Goal: Communication & Community: Connect with others

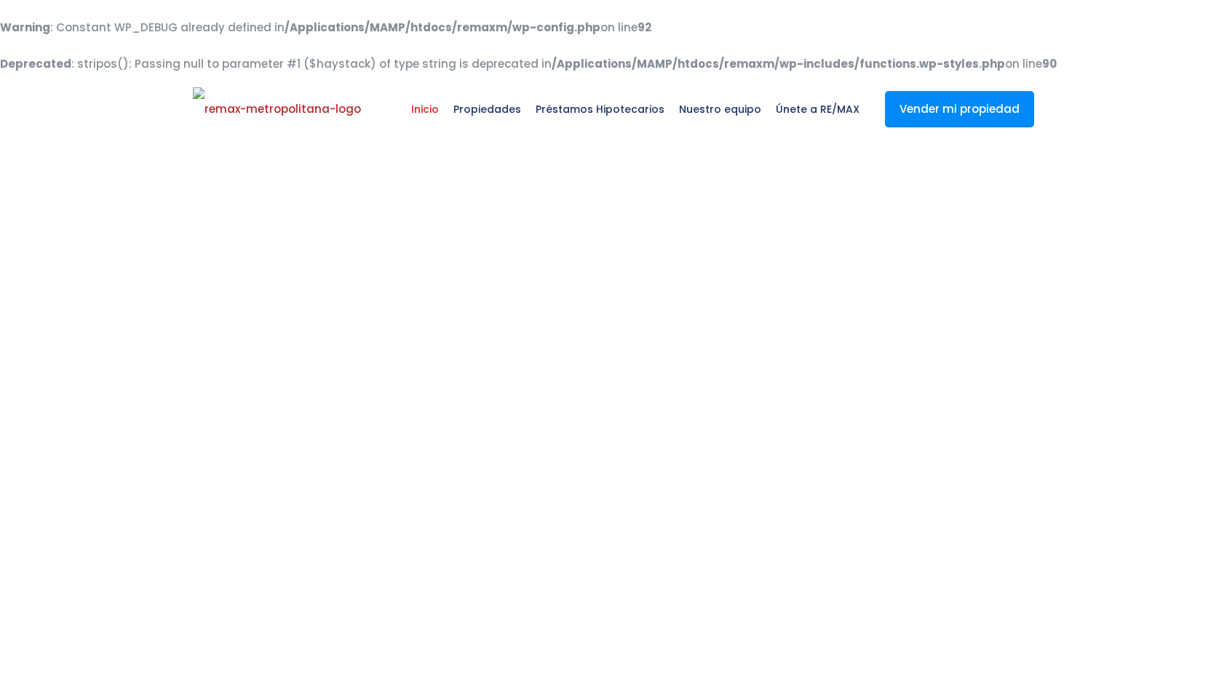
select select
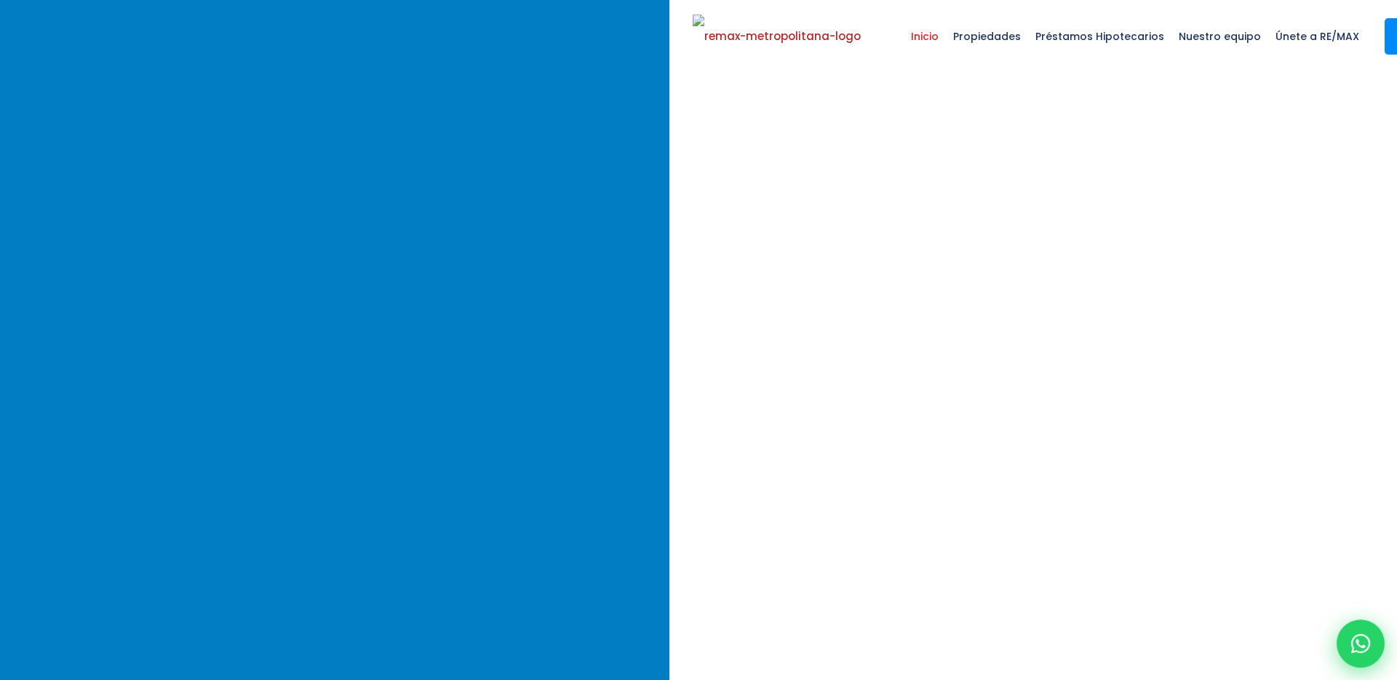
click at [1226, 644] on icon at bounding box center [1361, 643] width 19 height 19
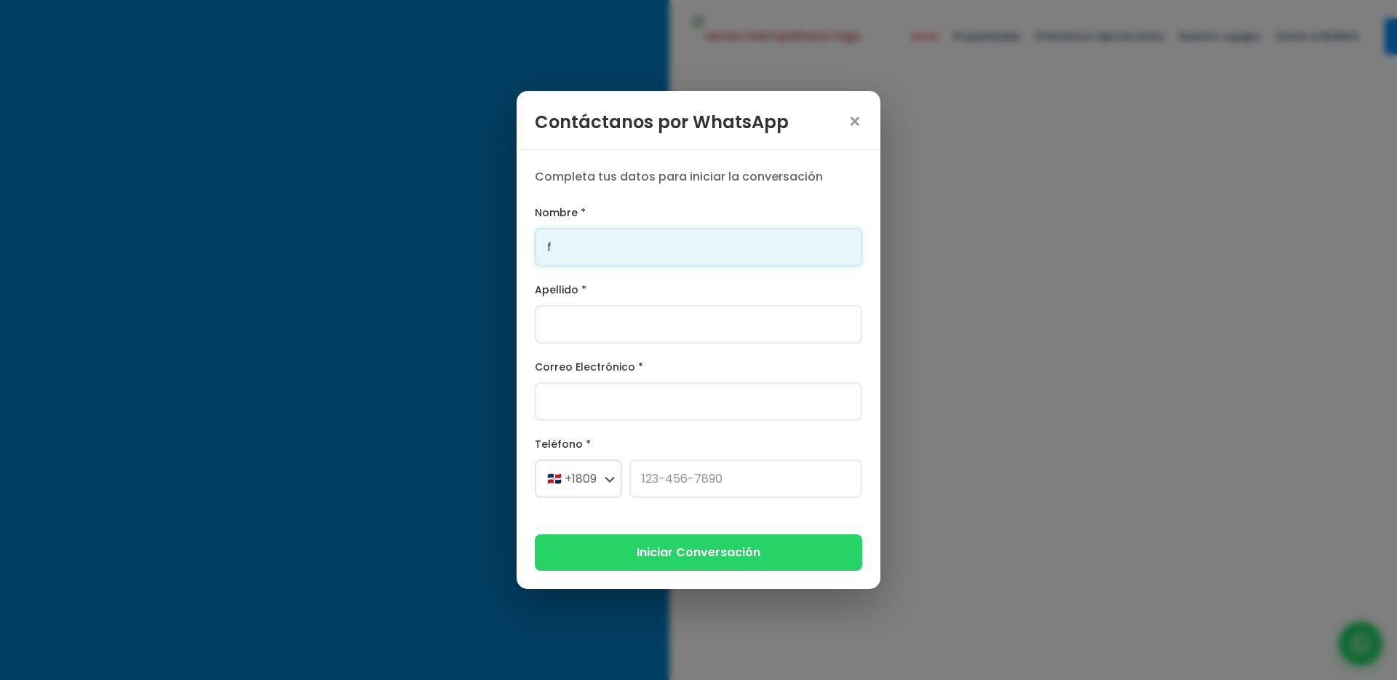
type input "Franklin"
type input "[PERSON_NAME]"
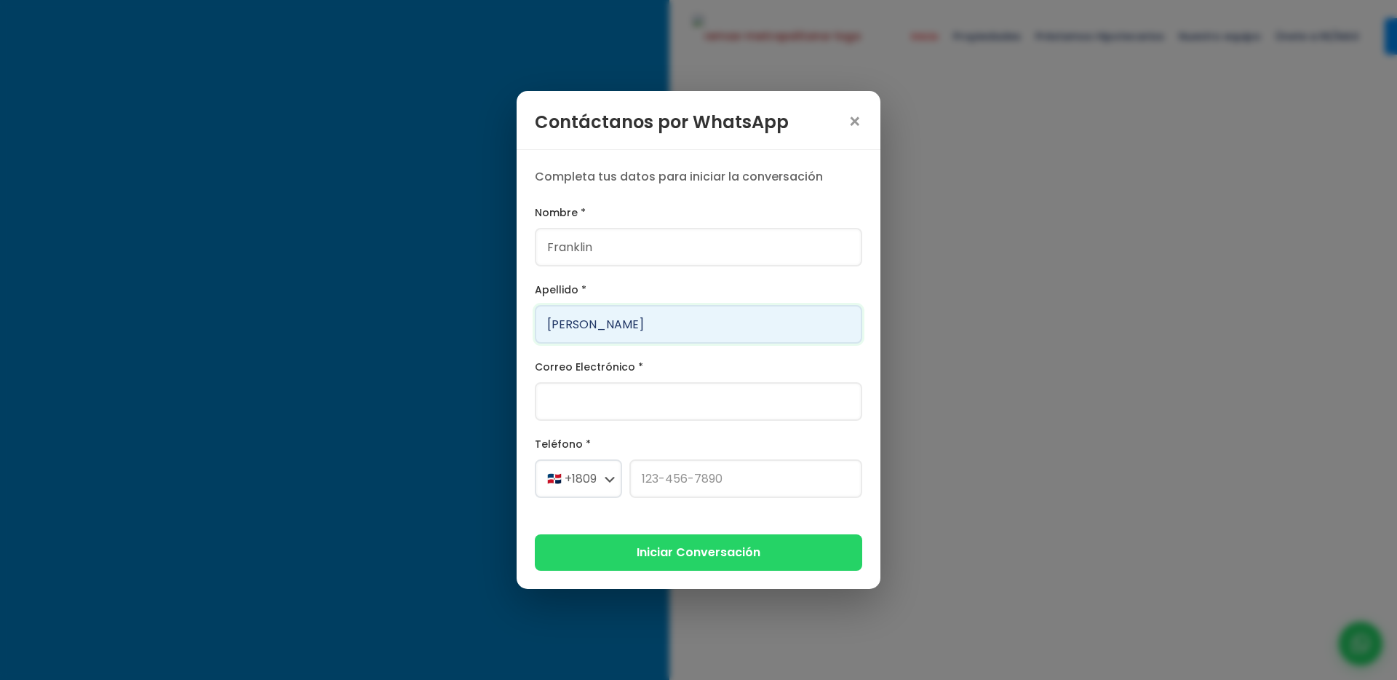
type input "[PERSON_NAME][EMAIL_ADDRESS][PERSON_NAME][DOMAIN_NAME]"
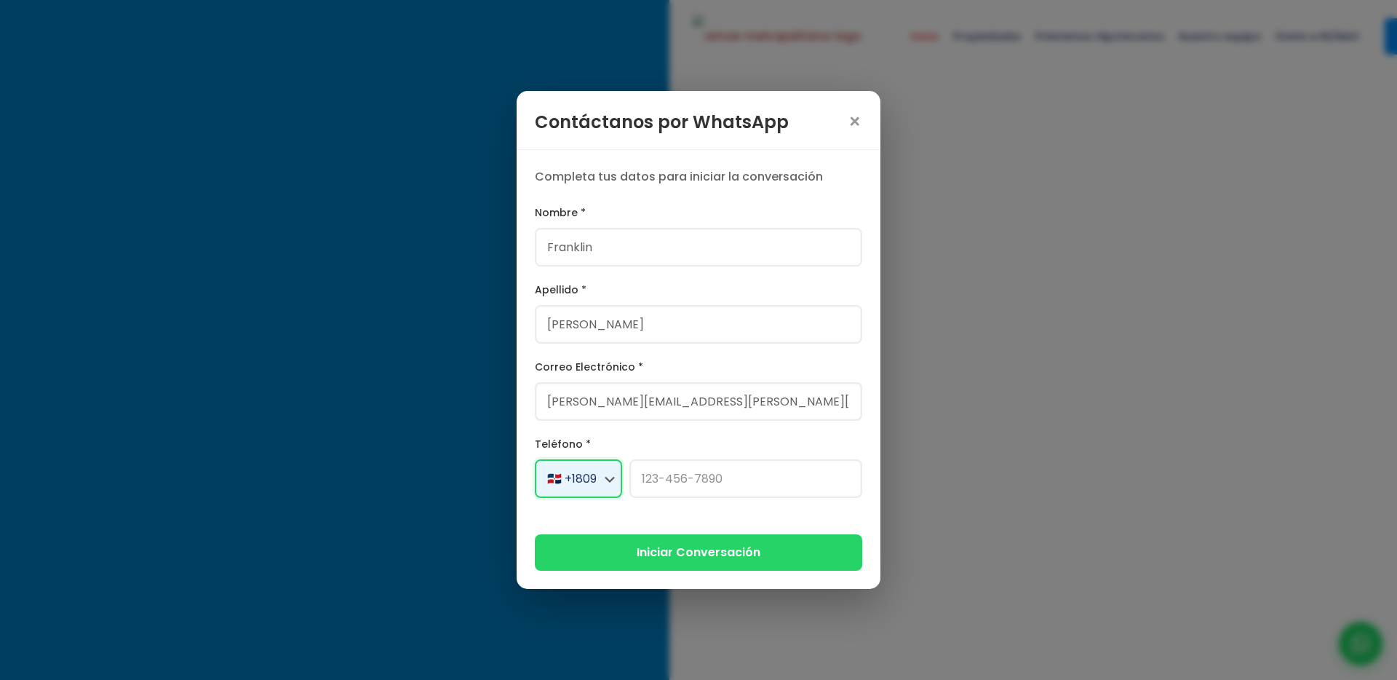
select select "+1"
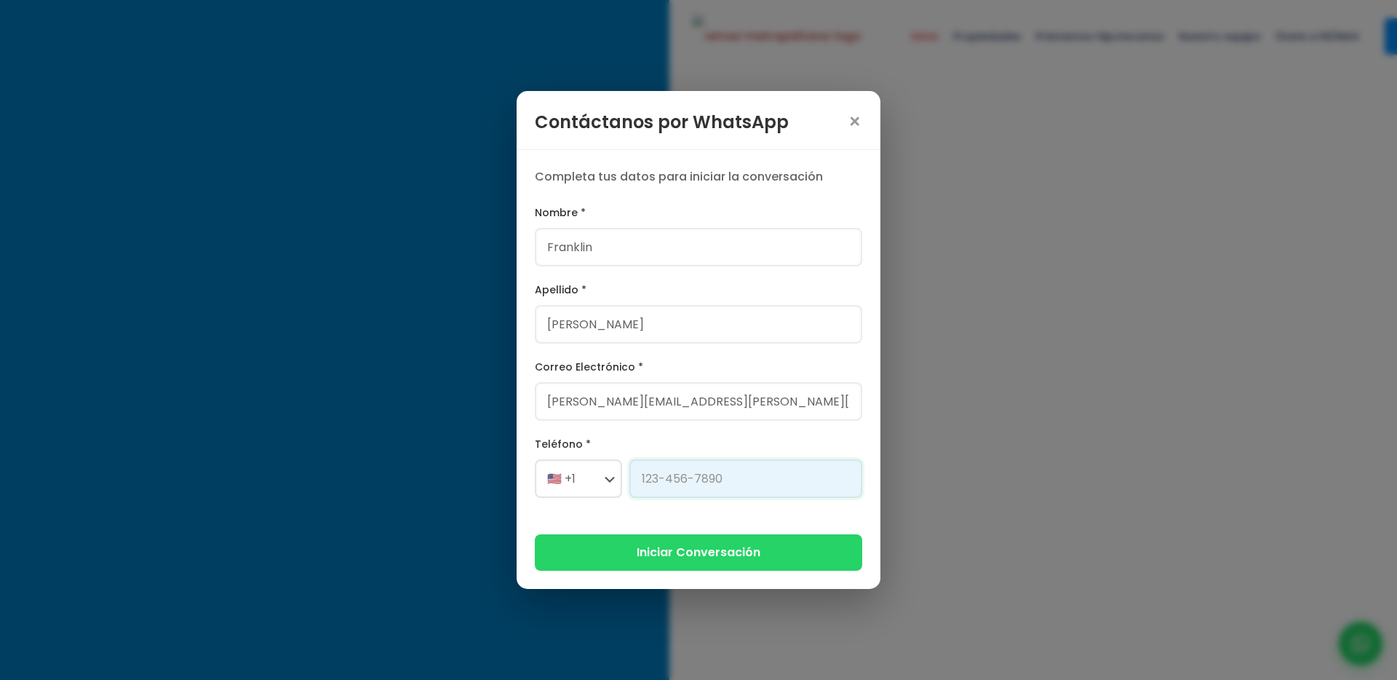
type input "[PHONE_NUMBER]"
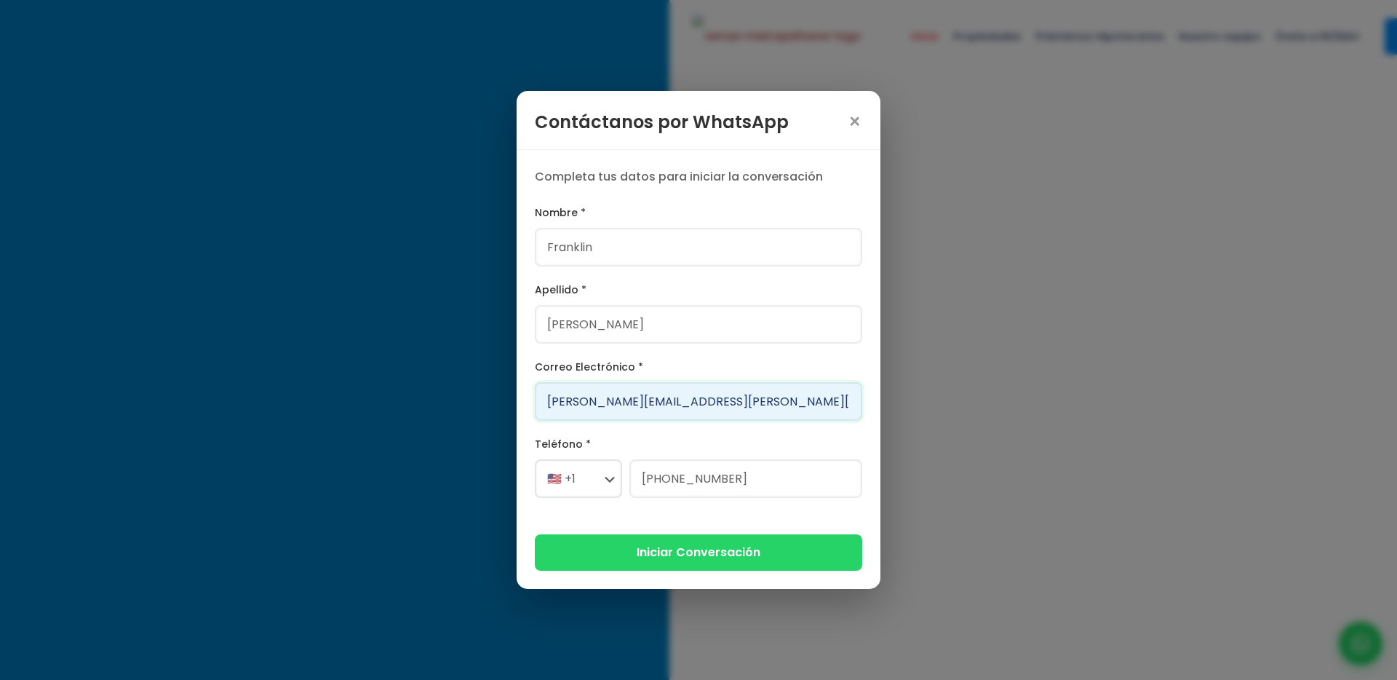
click at [640, 403] on input "[PERSON_NAME][EMAIL_ADDRESS][PERSON_NAME][DOMAIN_NAME]" at bounding box center [699, 401] width 328 height 39
type input "[PERSON_NAME][EMAIL_ADDRESS][DOMAIN_NAME]"
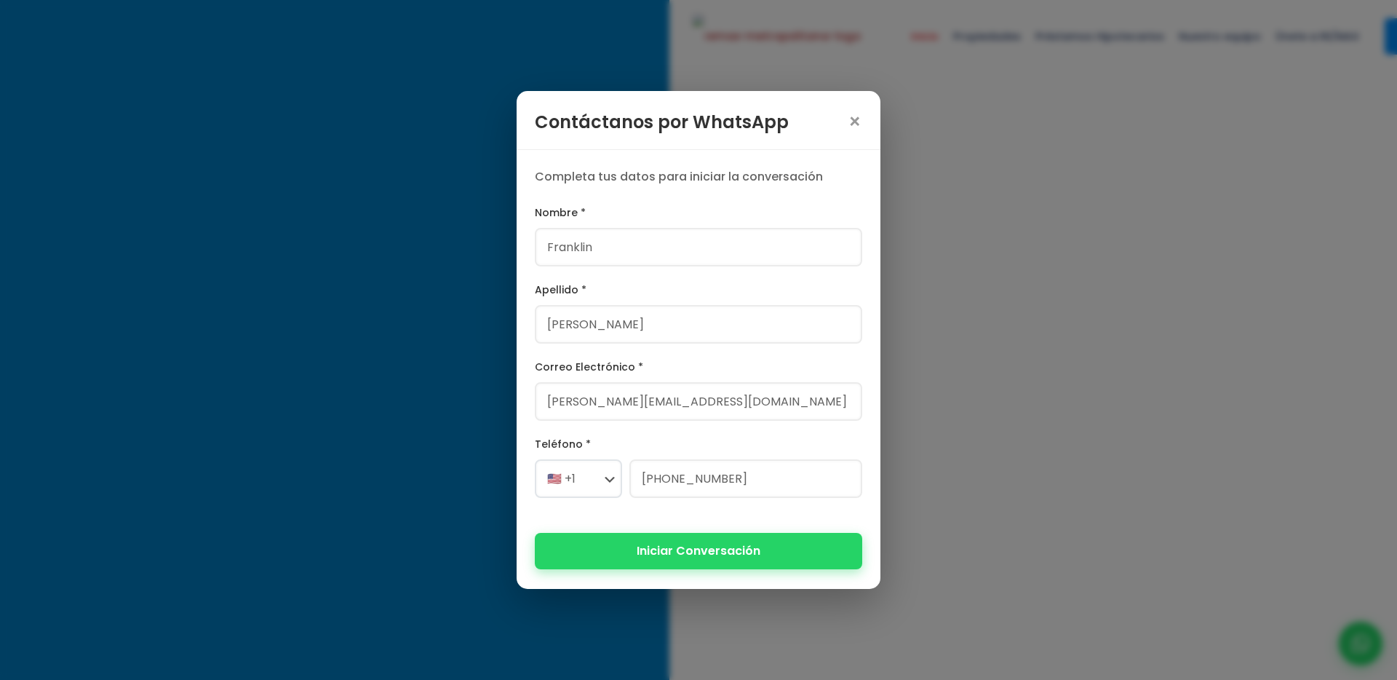
click at [652, 555] on button "Iniciar Conversación" at bounding box center [699, 551] width 328 height 36
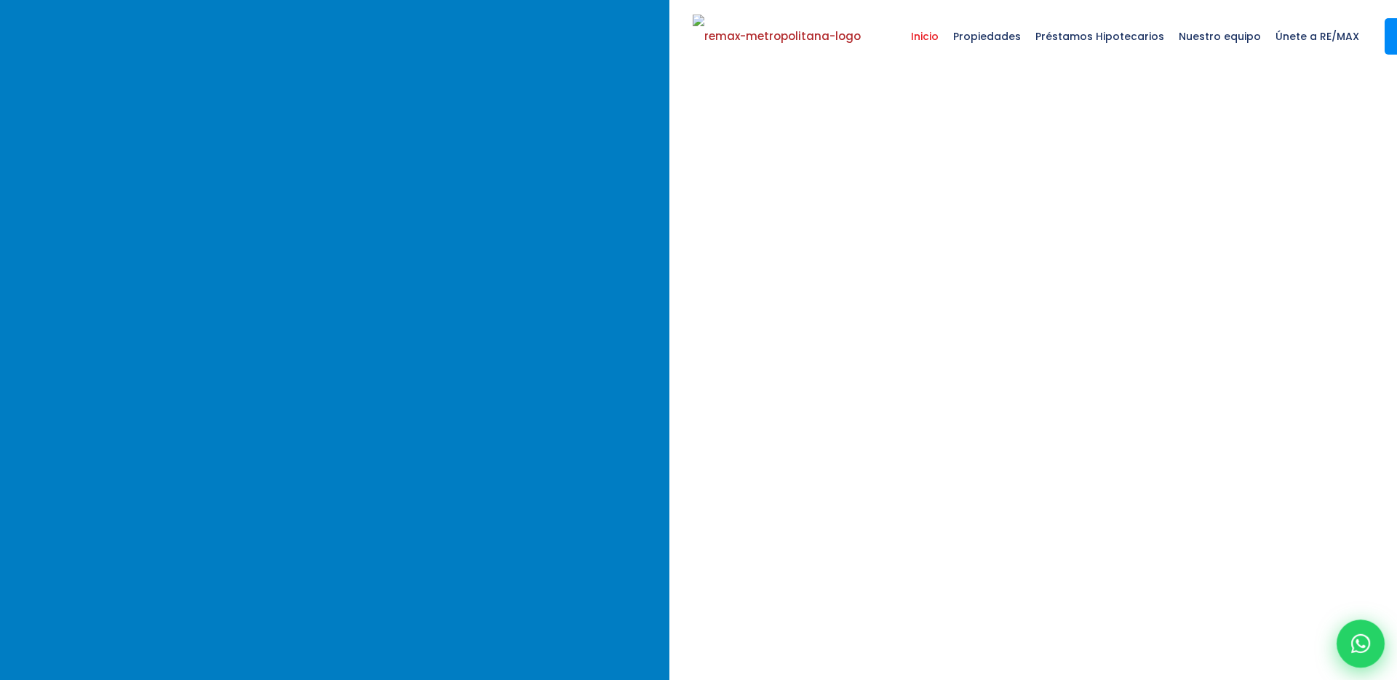
click at [1226, 657] on div at bounding box center [1361, 643] width 48 height 48
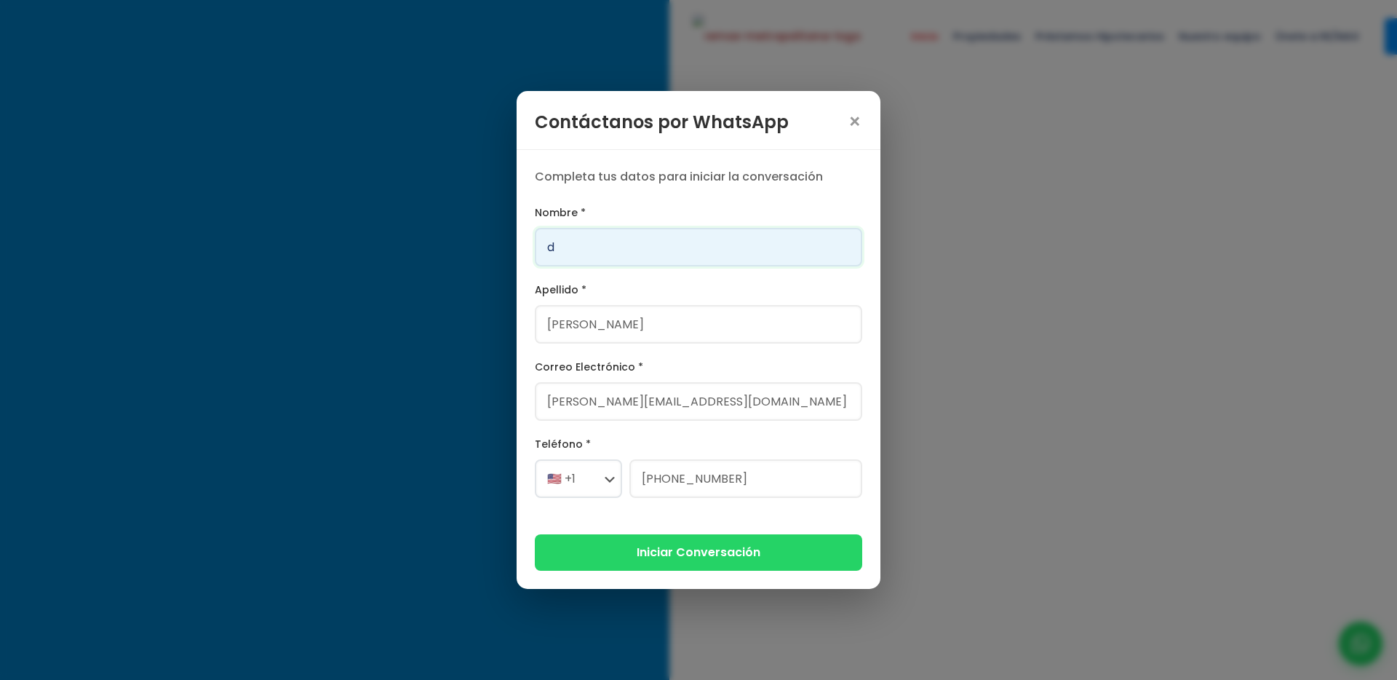
type input "[PERSON_NAME]"
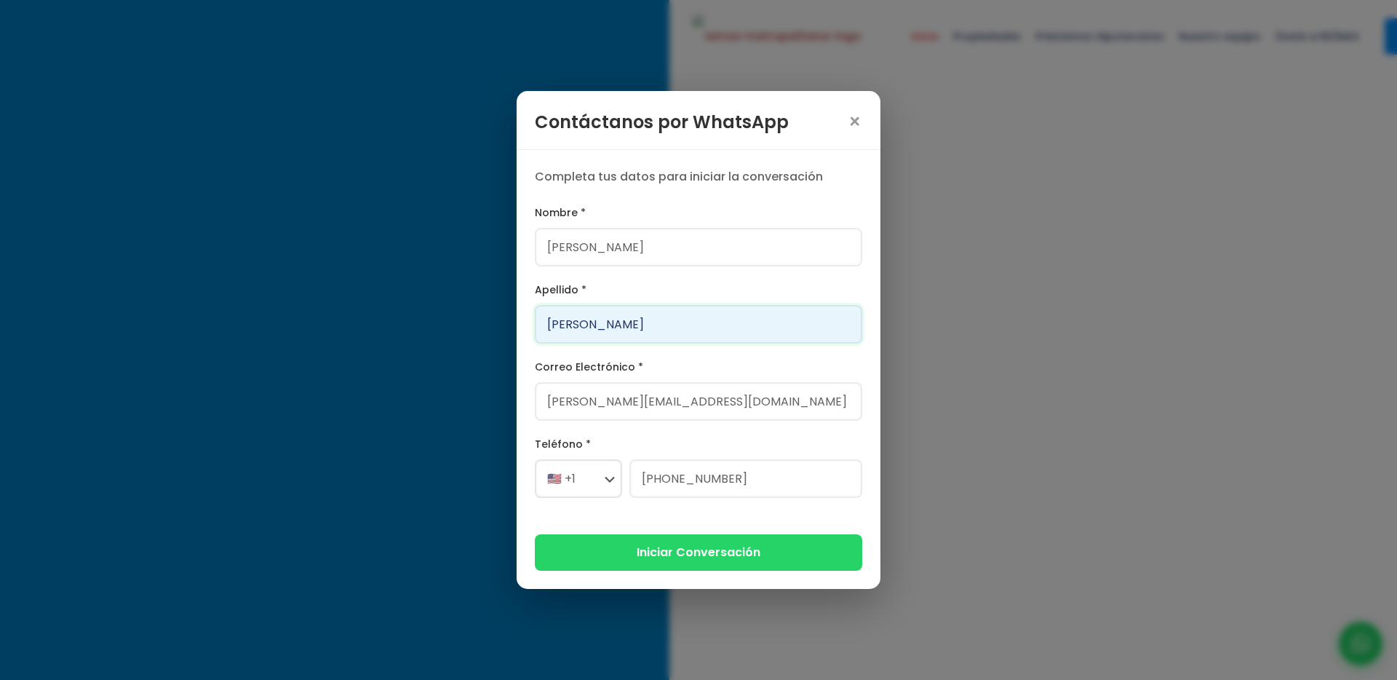
click at [629, 320] on input "[PERSON_NAME]" at bounding box center [699, 324] width 328 height 39
type input "[PERSON_NAME]"
type input "[PERSON_NAME][EMAIL_ADDRESS][PERSON_NAME][DOMAIN_NAME]"
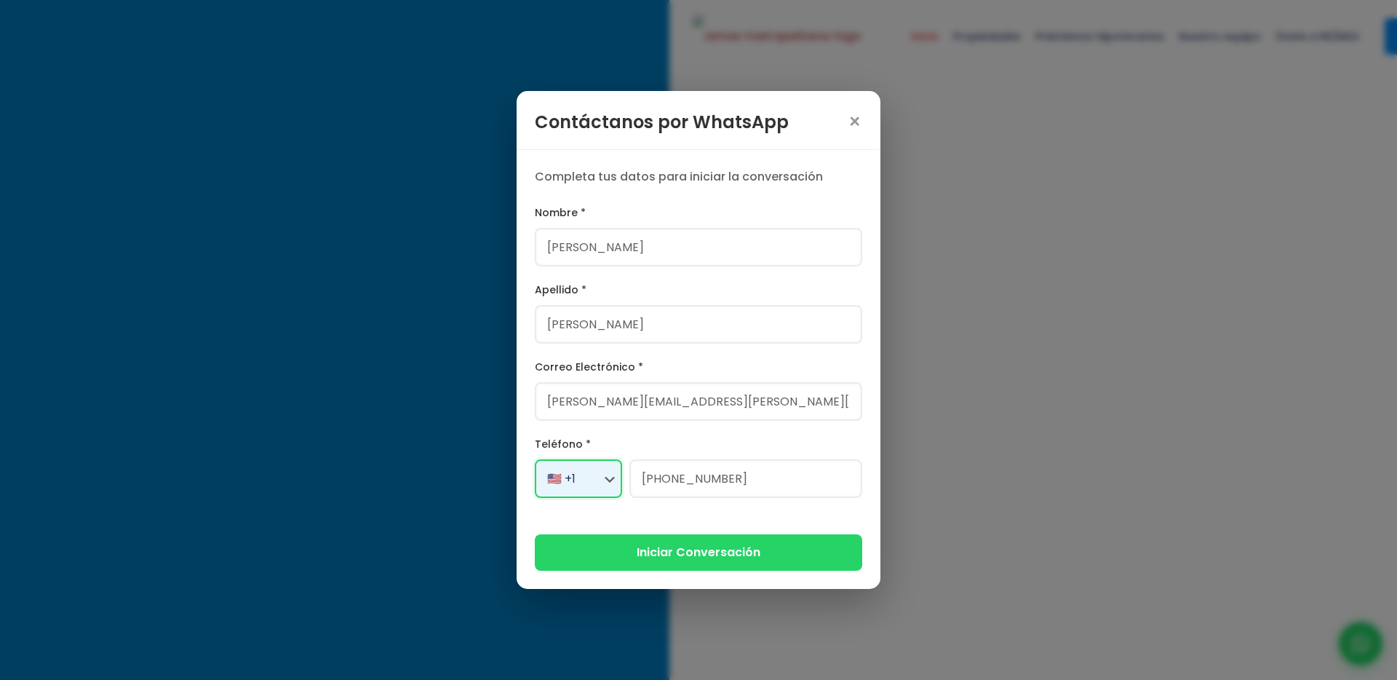
select select "+1"
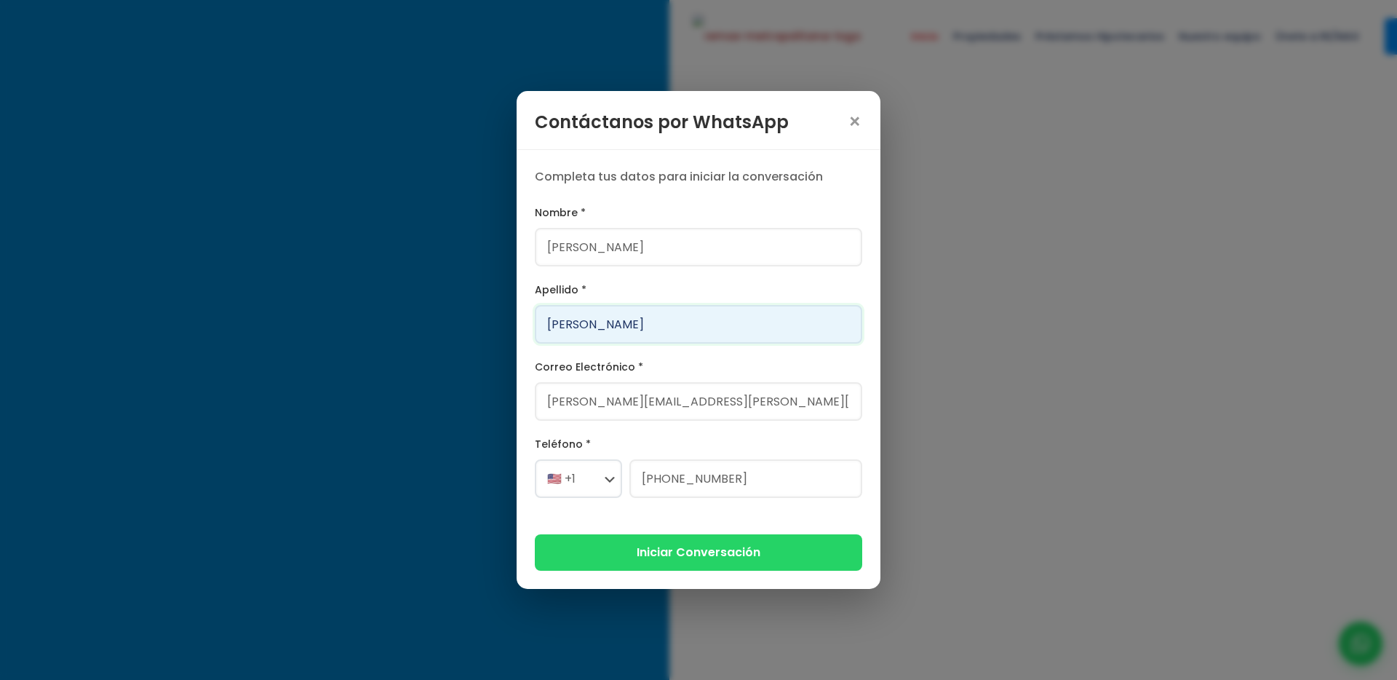
type input "[PHONE_NUMBER]"
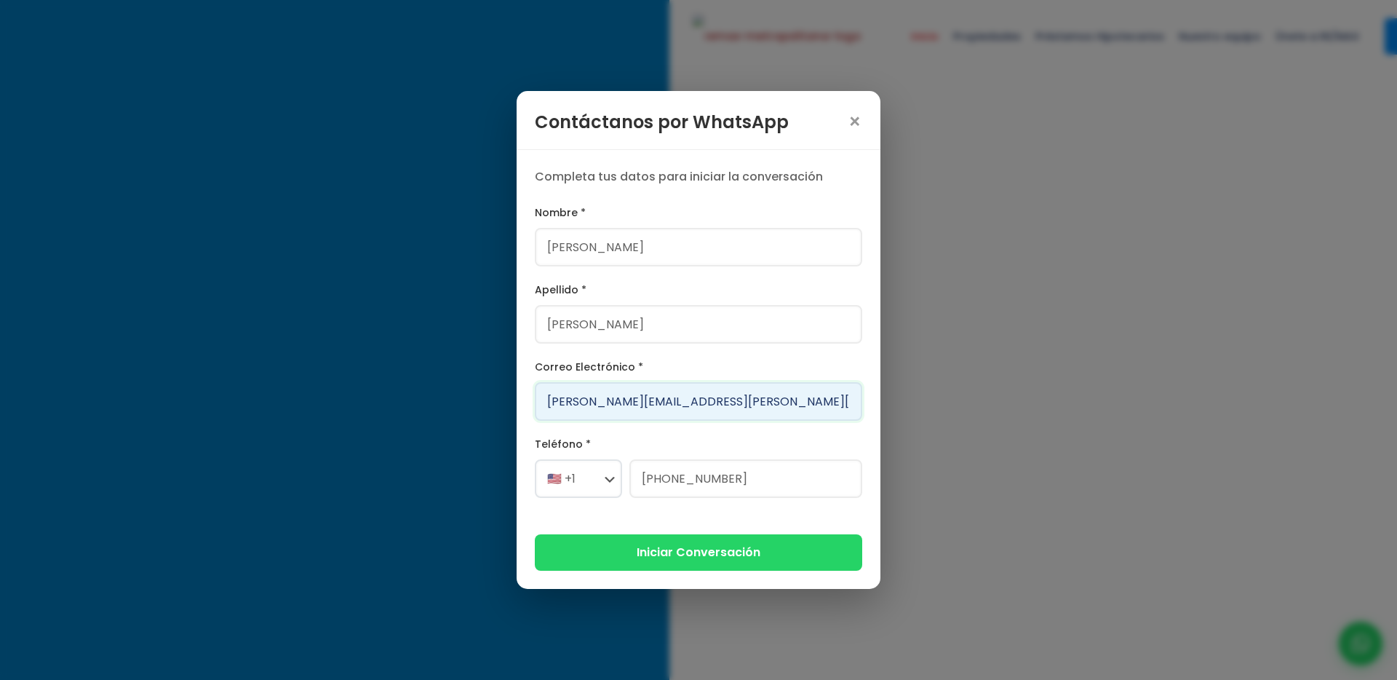
click at [635, 403] on input "[PERSON_NAME][EMAIL_ADDRESS][PERSON_NAME][DOMAIN_NAME]" at bounding box center [699, 401] width 328 height 39
type input "[PERSON_NAME][EMAIL_ADDRESS][DOMAIN_NAME]"
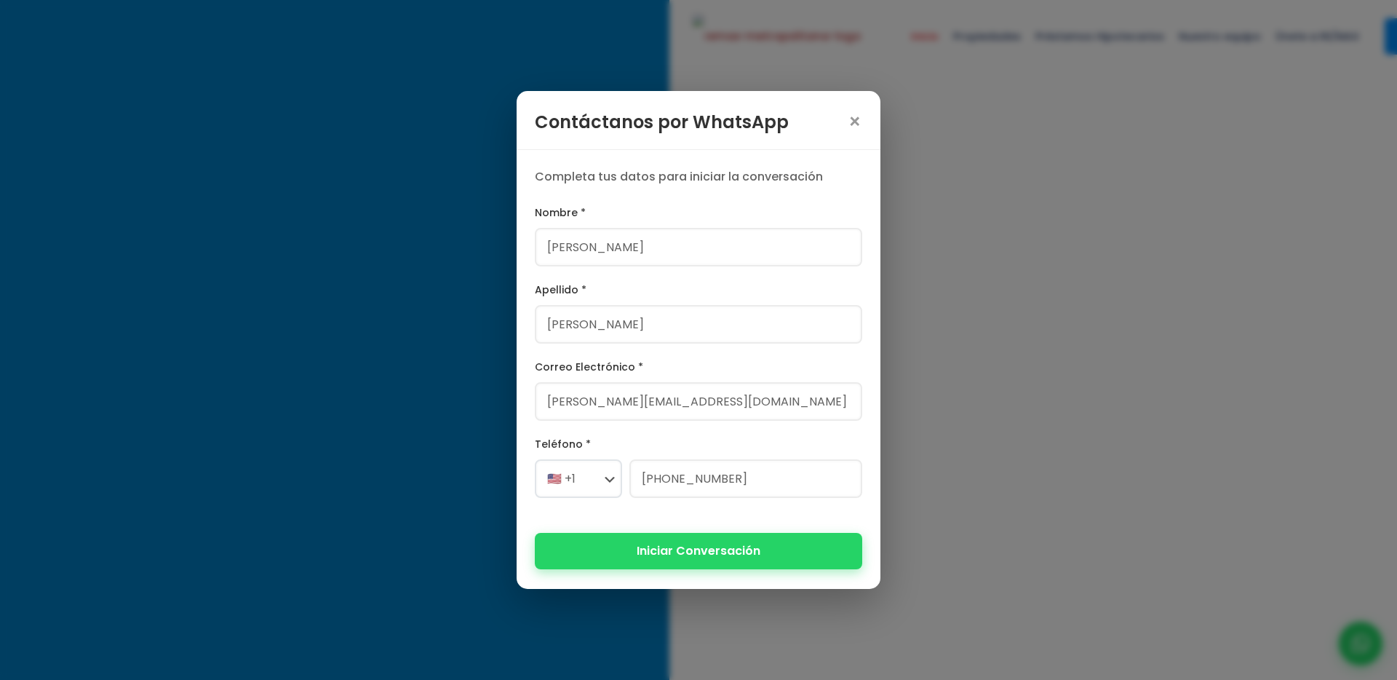
click at [686, 539] on button "Iniciar Conversación" at bounding box center [699, 551] width 328 height 36
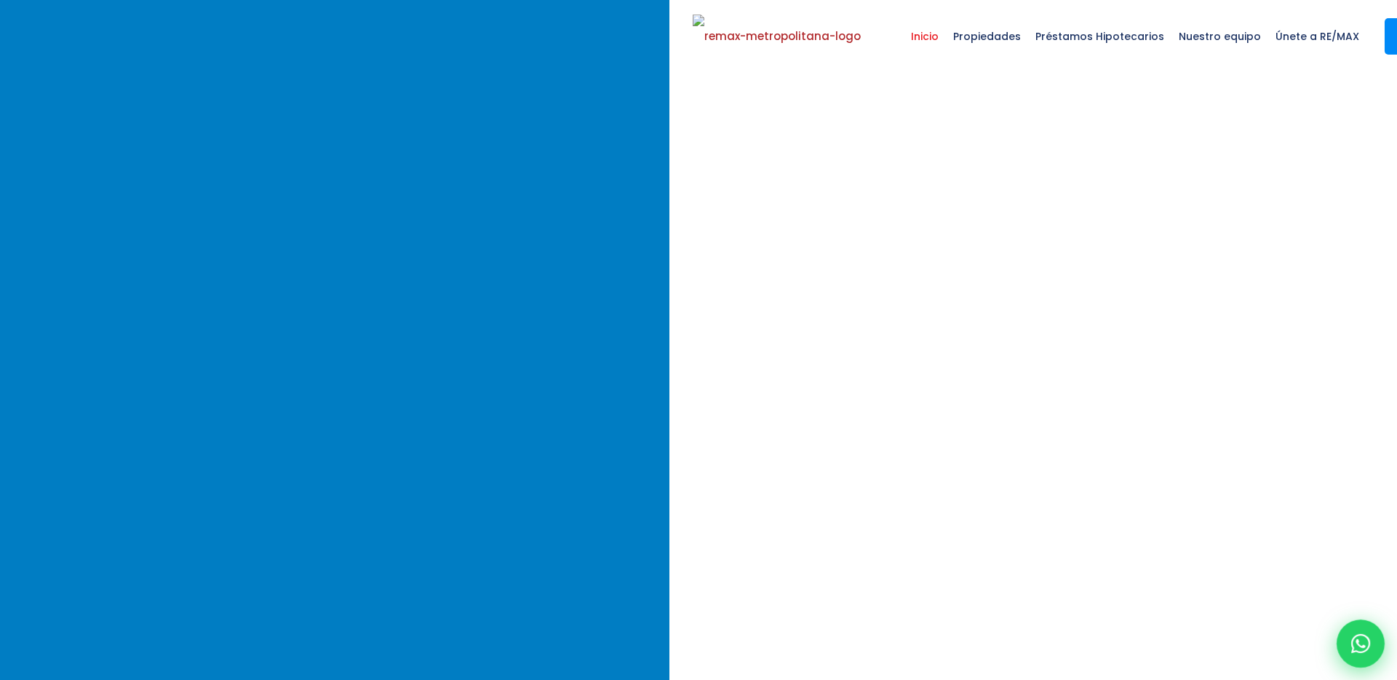
click at [1226, 635] on icon at bounding box center [1361, 643] width 19 height 19
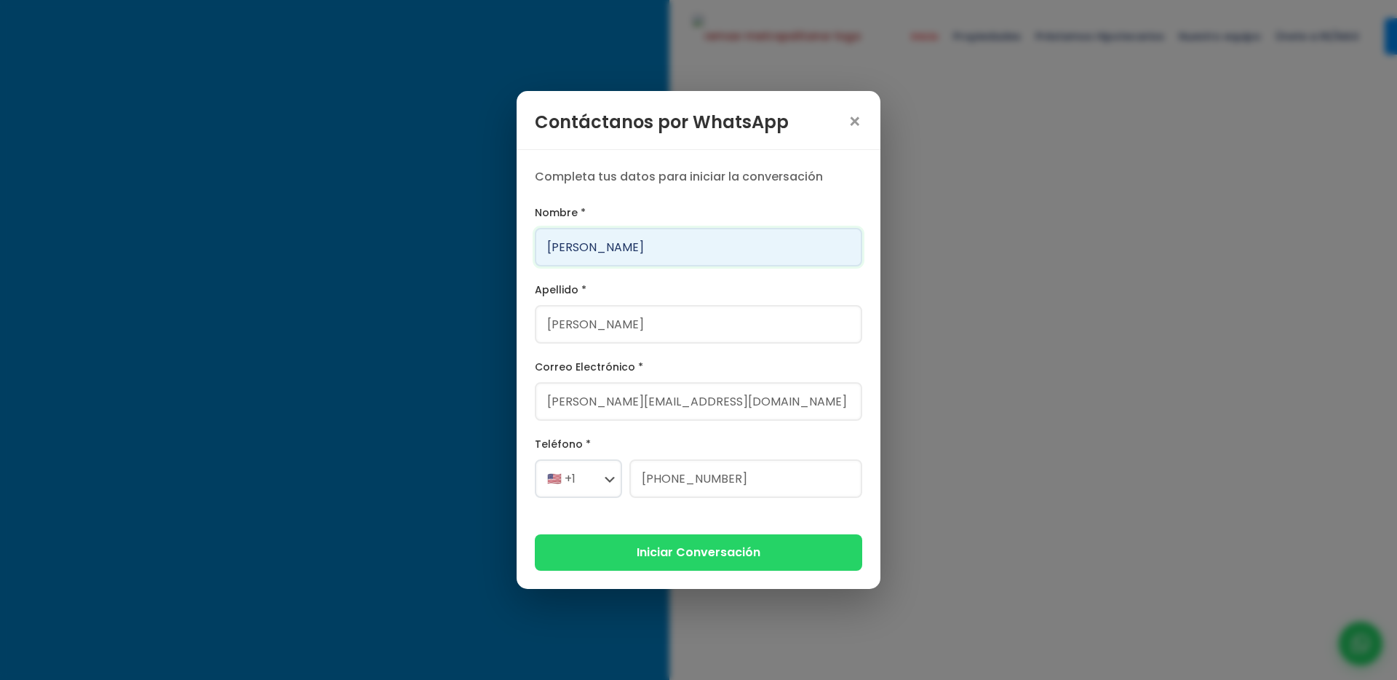
click at [680, 253] on input "[PERSON_NAME]" at bounding box center [699, 247] width 328 height 39
type input "Franklin"
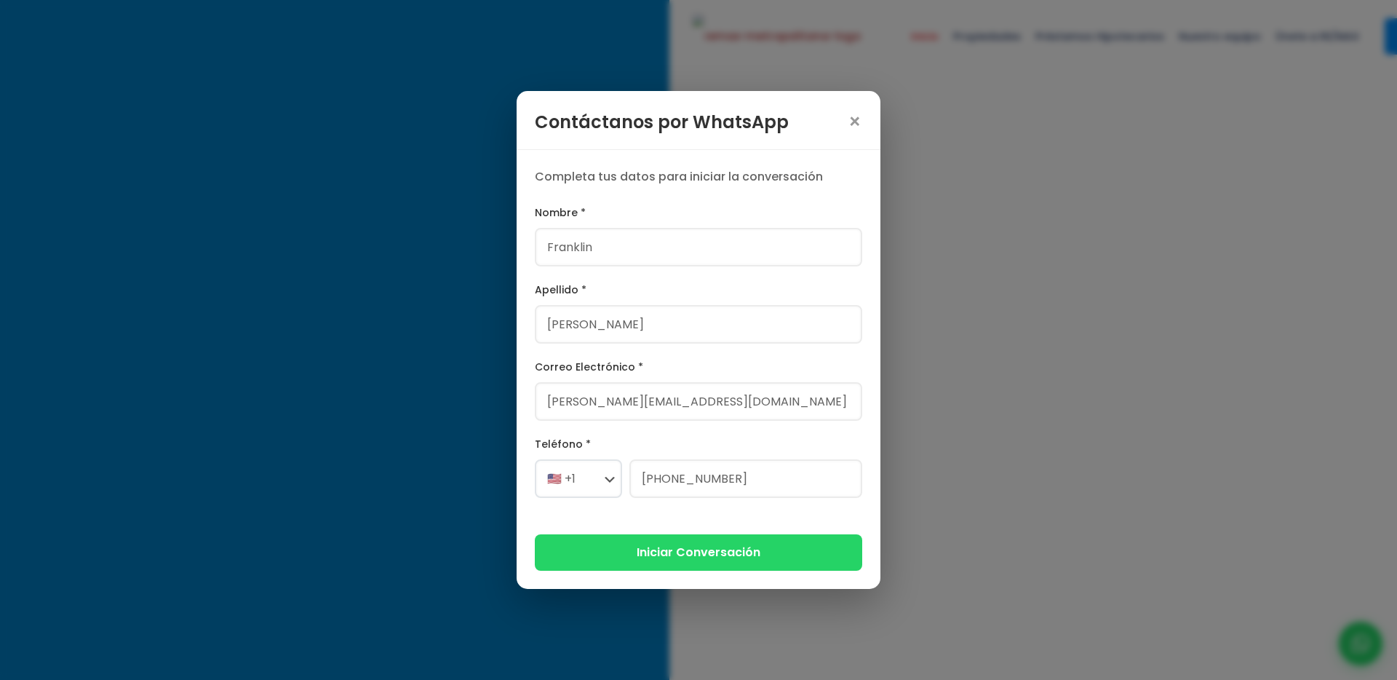
type input "[PERSON_NAME]"
type input "[PERSON_NAME][EMAIL_ADDRESS][PERSON_NAME][DOMAIN_NAME]"
select select "+1"
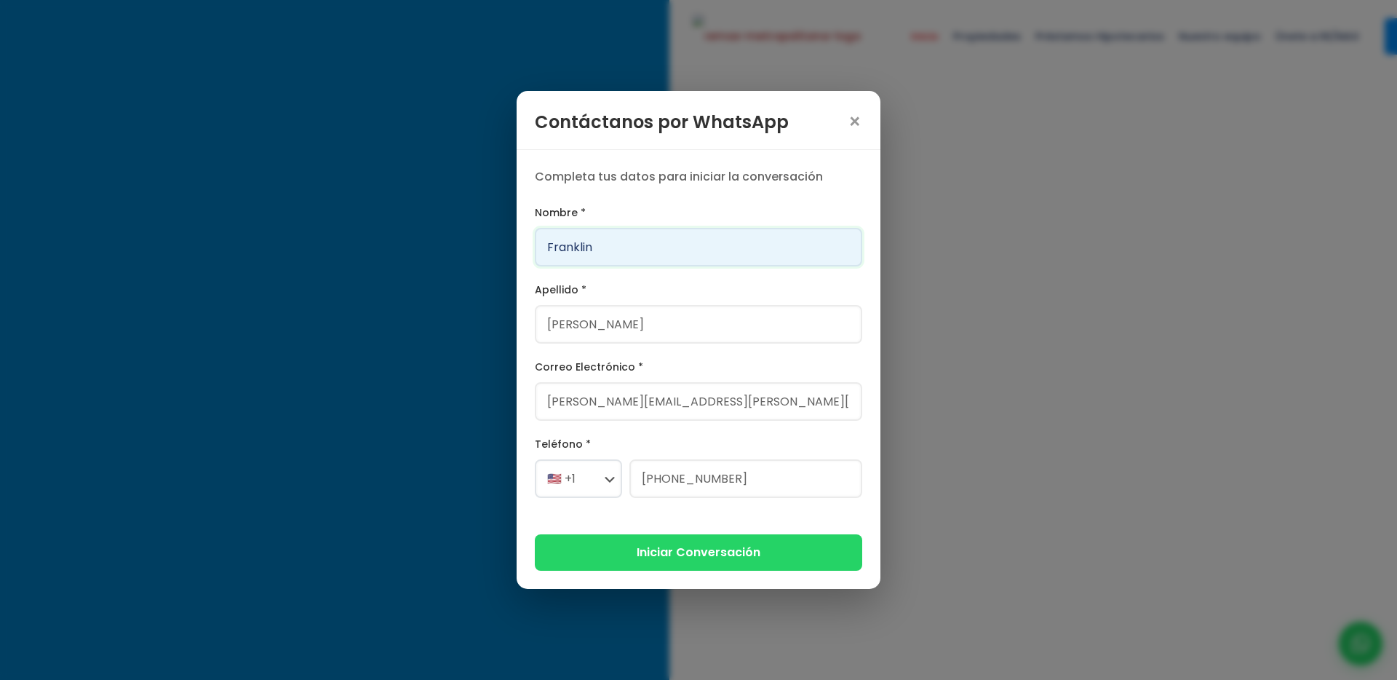
type input "[PHONE_NUMBER]"
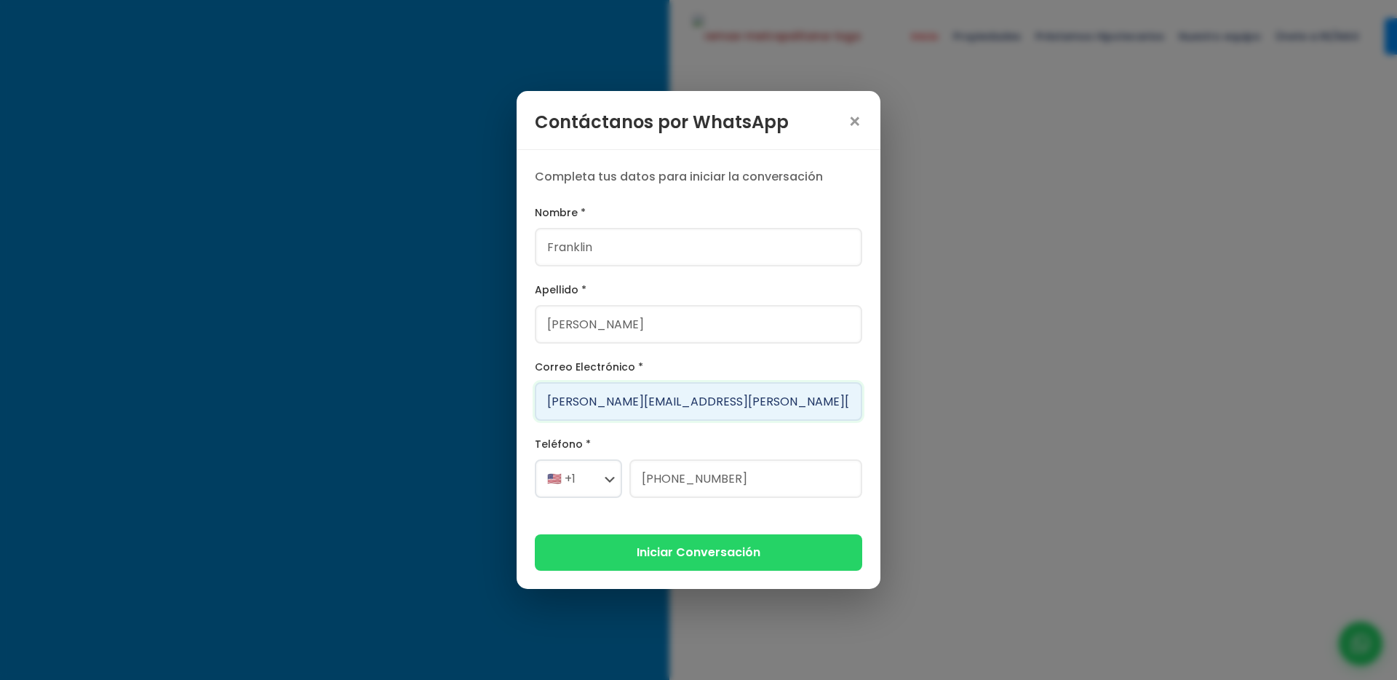
click at [599, 400] on input "[PERSON_NAME][EMAIL_ADDRESS][PERSON_NAME][DOMAIN_NAME]" at bounding box center [699, 401] width 328 height 39
type input "[PERSON_NAME][EMAIL_ADDRESS][PERSON_NAME][DOMAIN_NAME]"
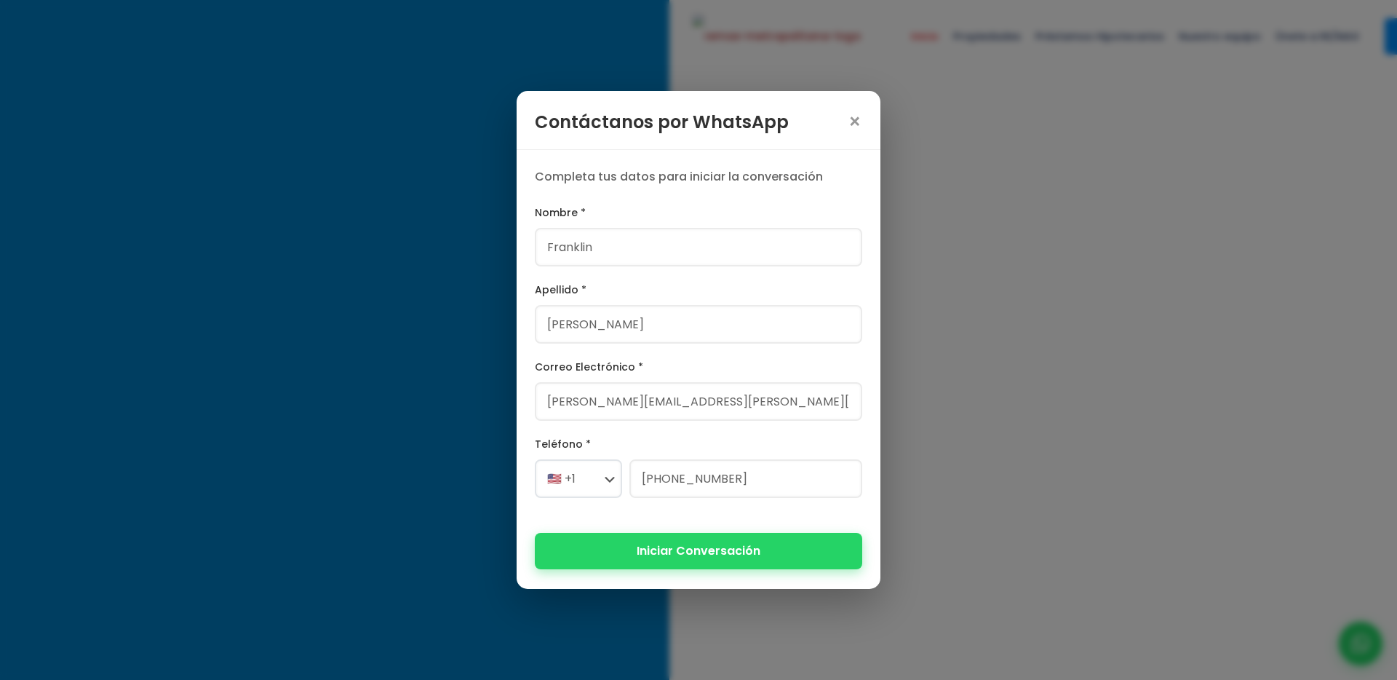
click at [667, 560] on button "Iniciar Conversación" at bounding box center [699, 551] width 328 height 36
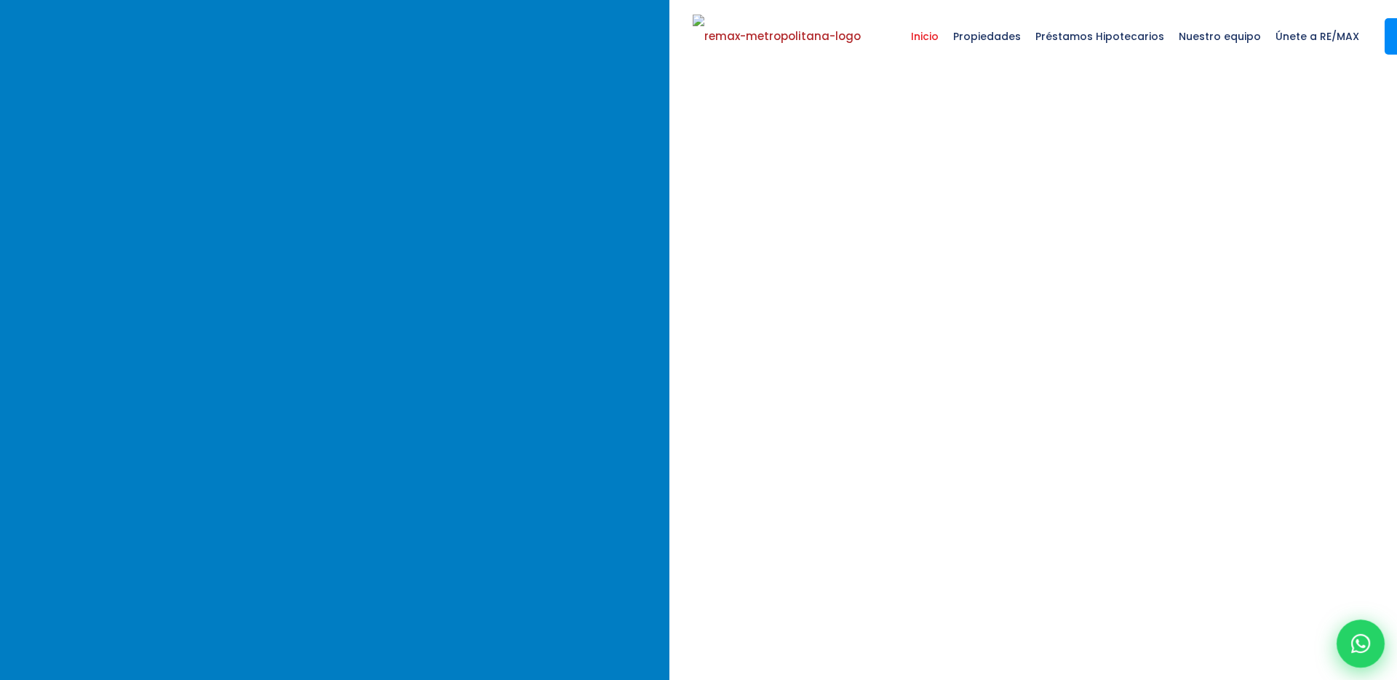
click at [1226, 632] on div at bounding box center [1361, 643] width 48 height 48
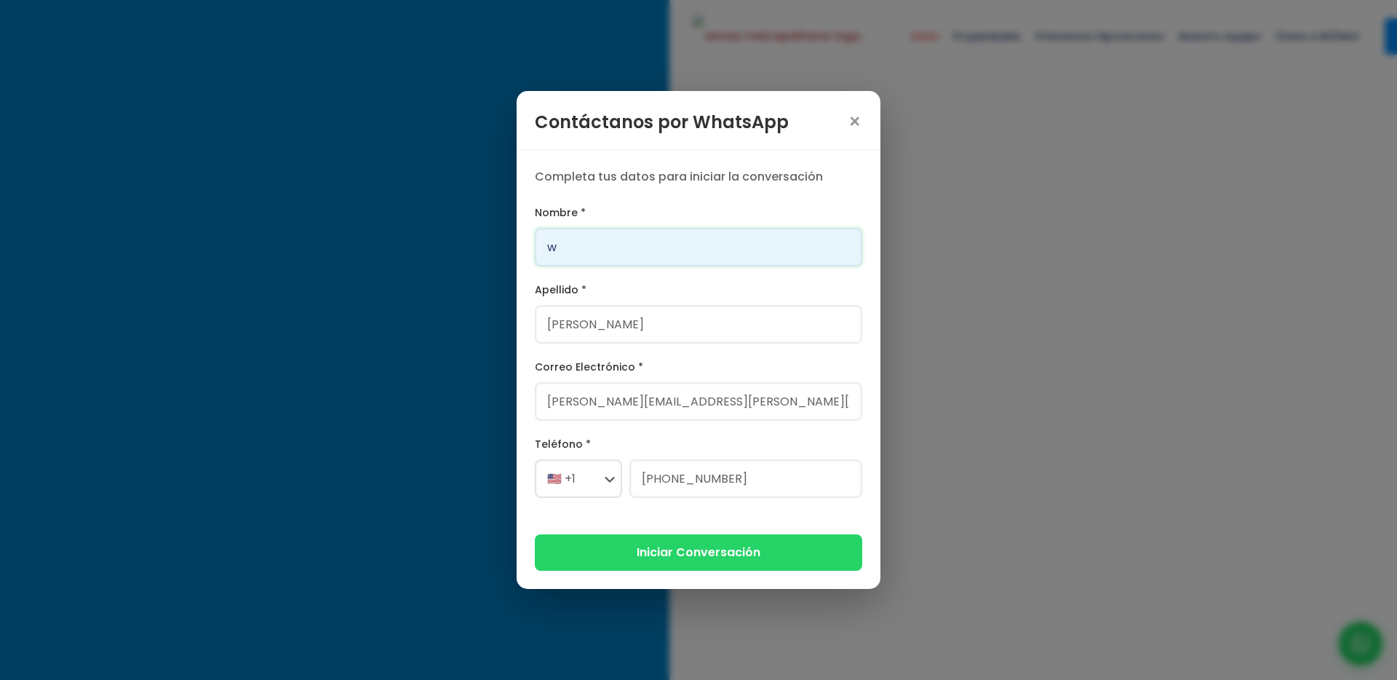
click at [655, 245] on input "w" at bounding box center [699, 247] width 328 height 39
type input "Franklin"
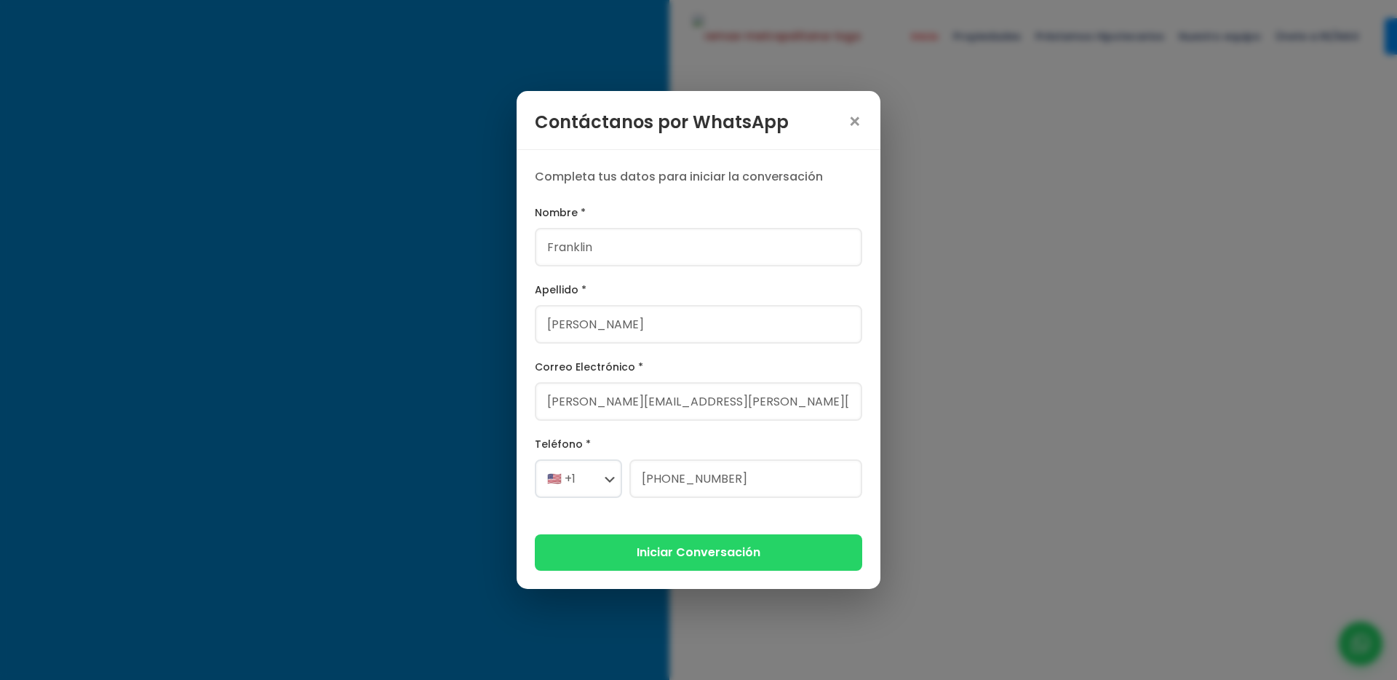
type input "[PERSON_NAME]"
type input "[PERSON_NAME][EMAIL_ADDRESS][PERSON_NAME][DOMAIN_NAME]"
select select "+1"
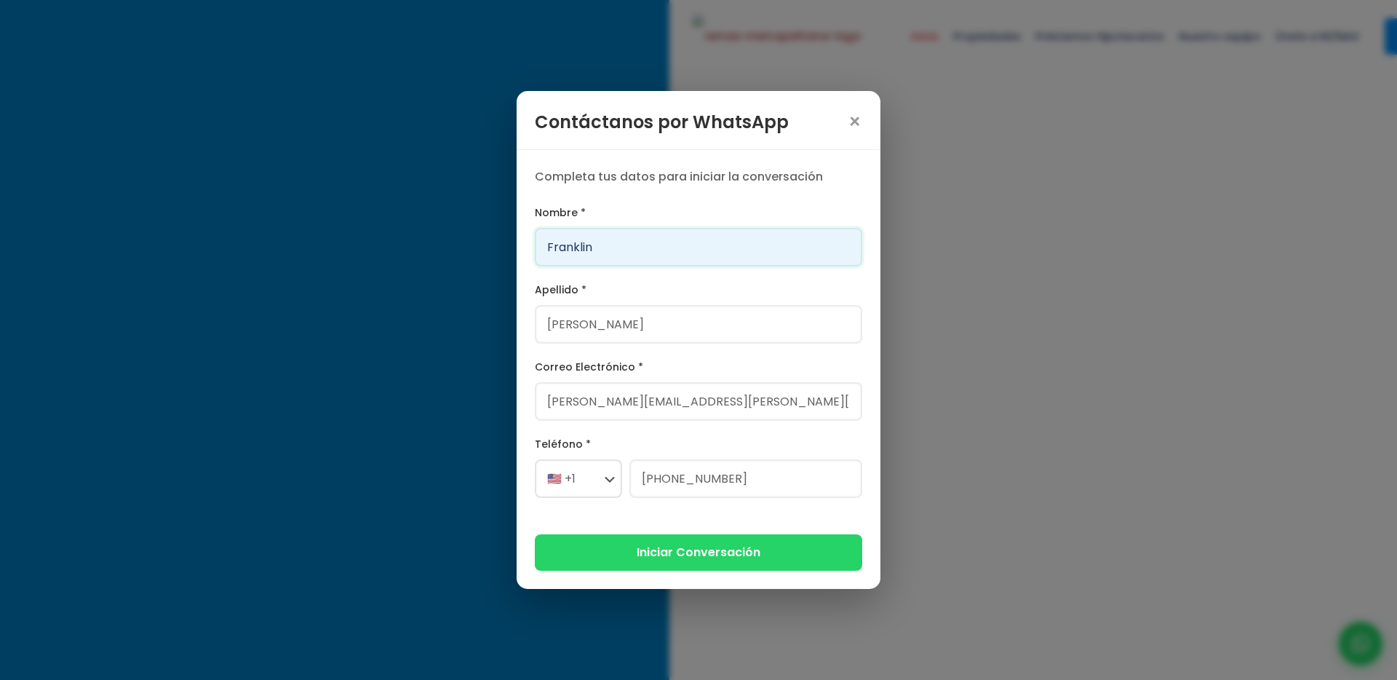
type input "[PHONE_NUMBER]"
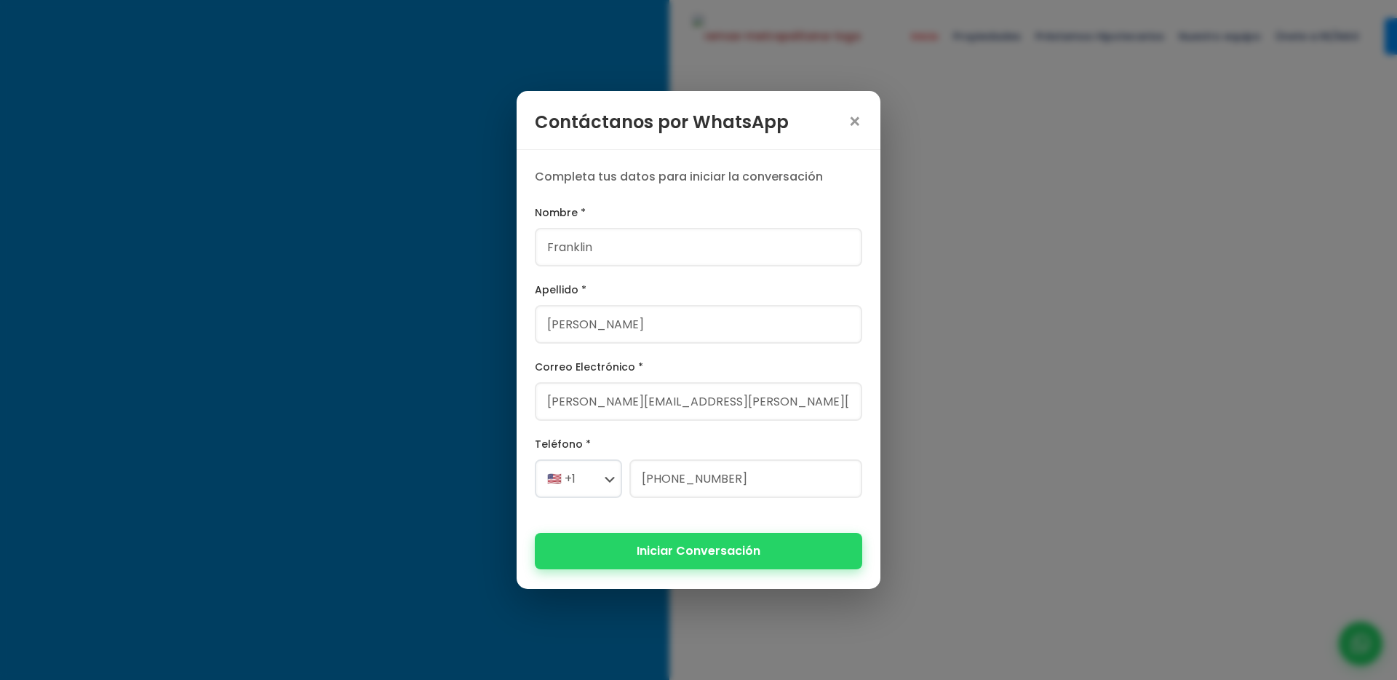
click at [683, 556] on button "Iniciar Conversación" at bounding box center [699, 551] width 328 height 36
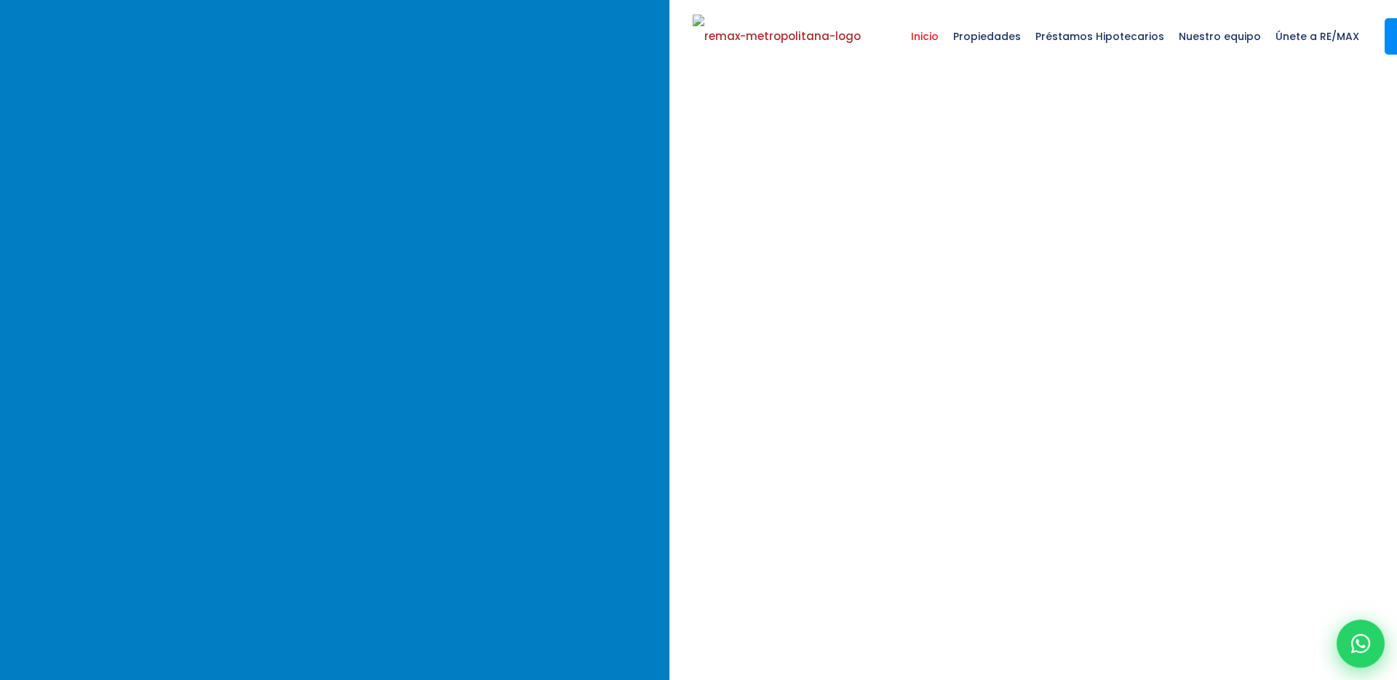
click at [1226, 658] on div at bounding box center [1361, 643] width 48 height 48
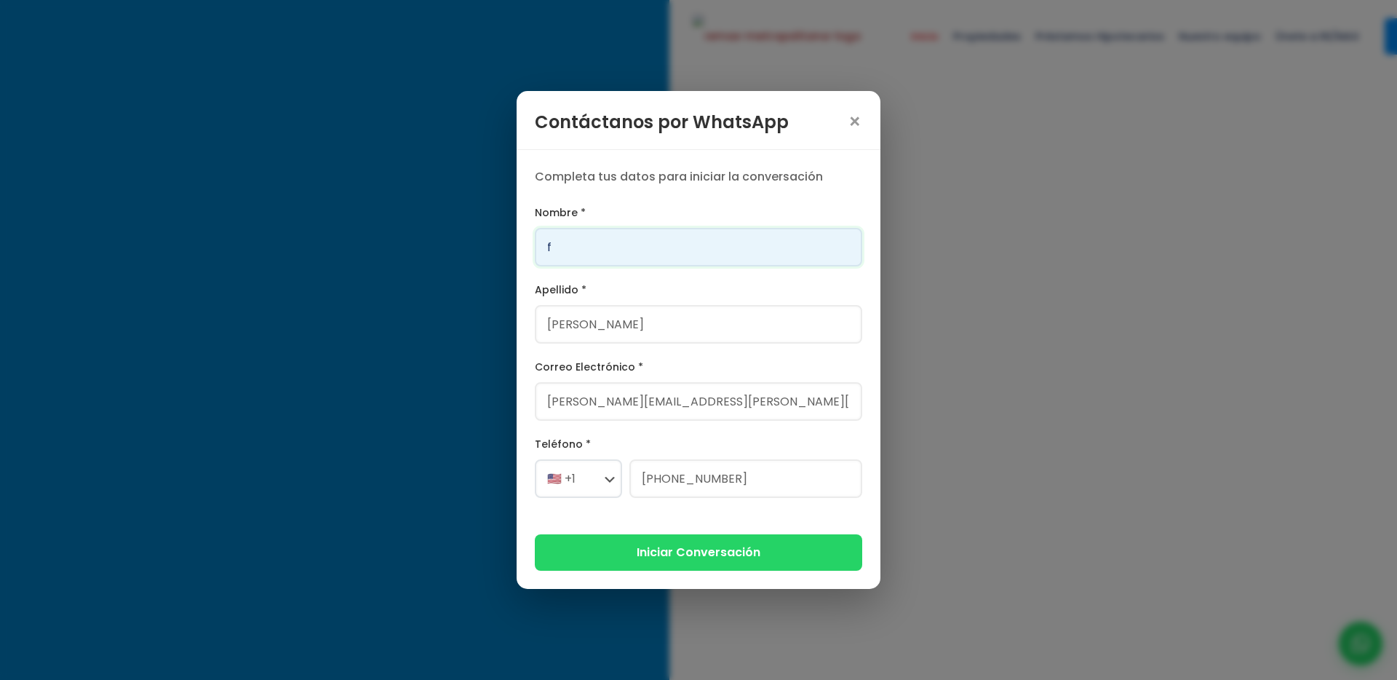
type input "Franklin"
type input "[PERSON_NAME]"
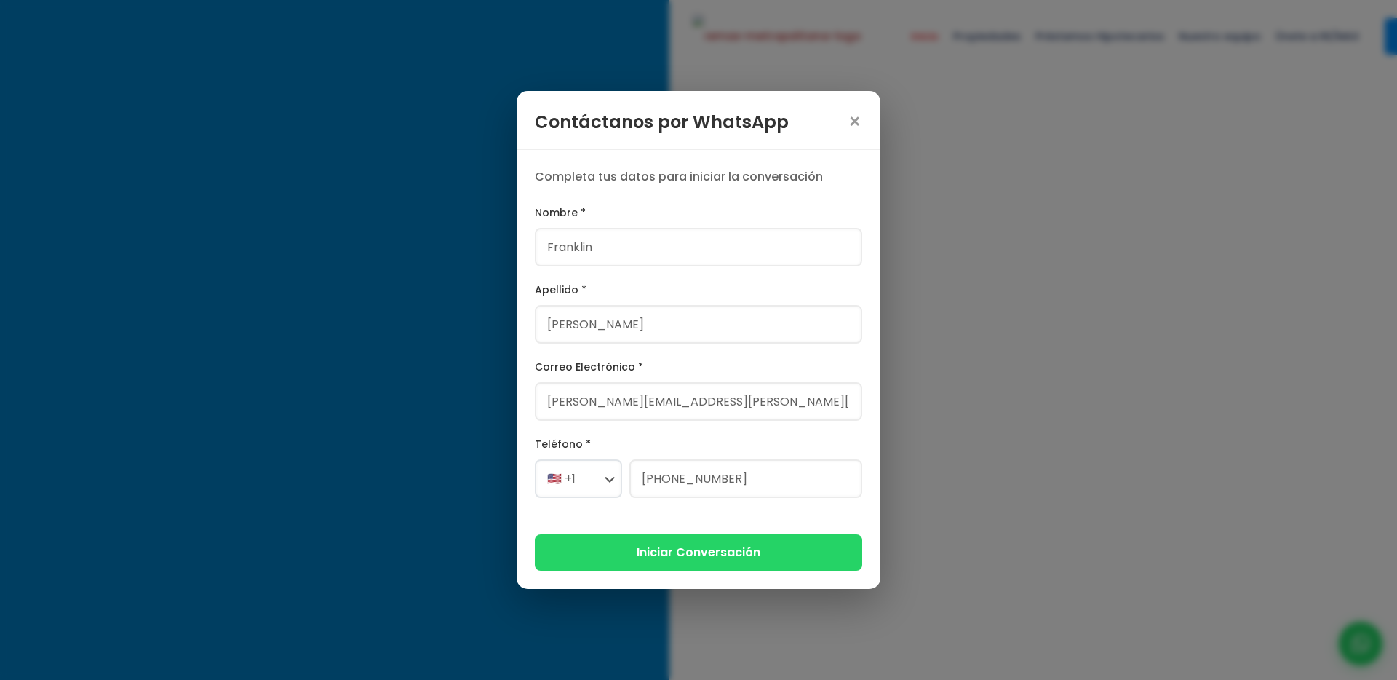
type input "[PERSON_NAME][EMAIL_ADDRESS][PERSON_NAME][DOMAIN_NAME]"
select select "+1"
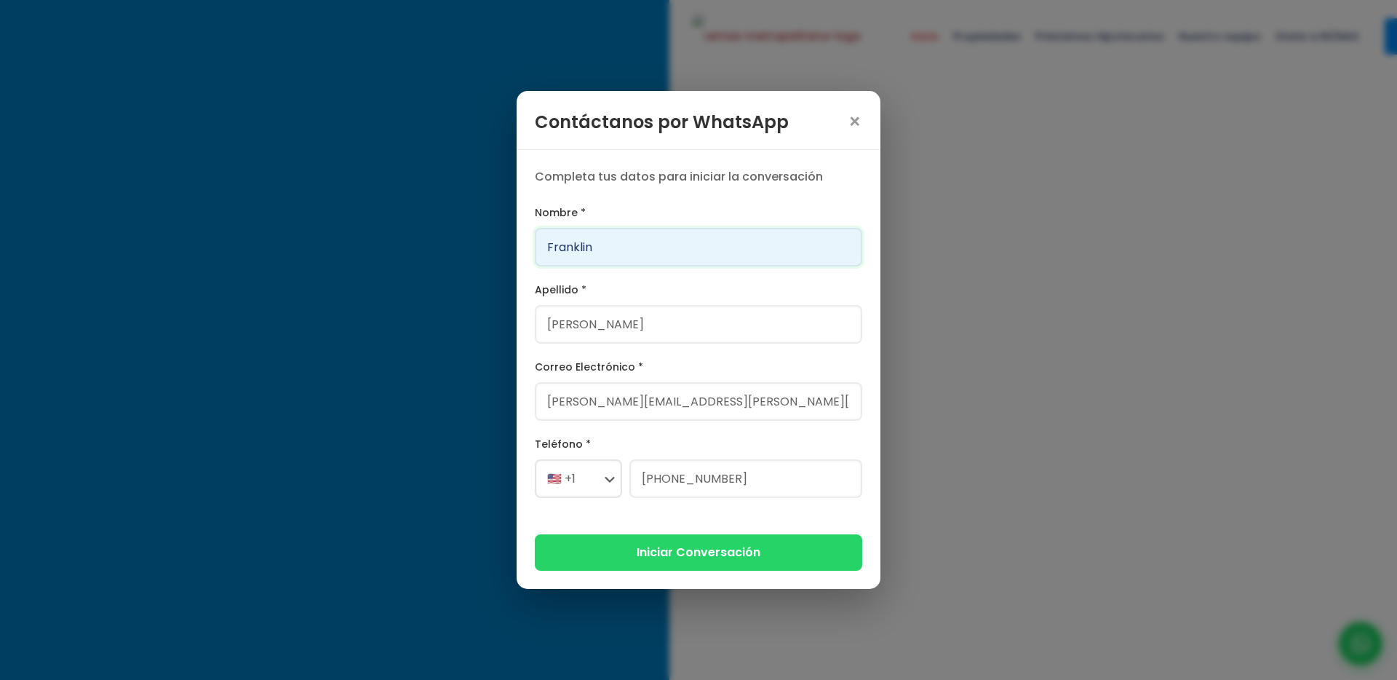
type input "[PHONE_NUMBER]"
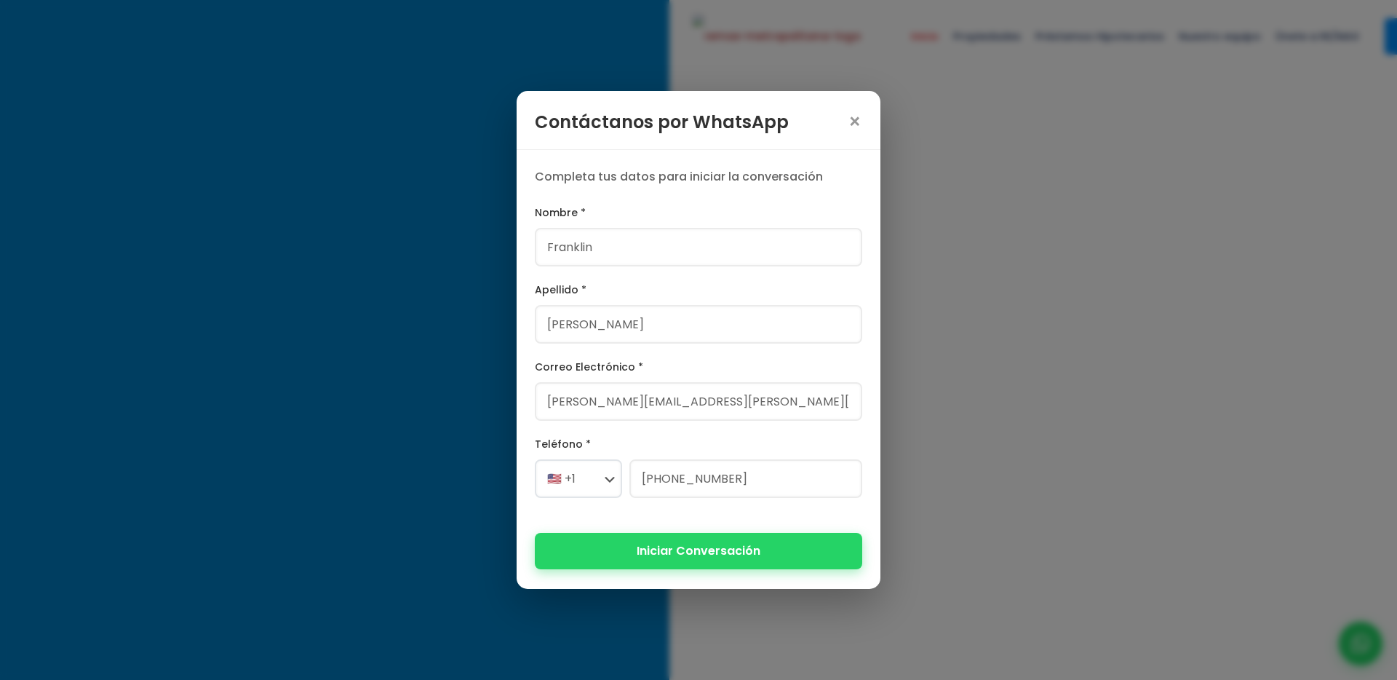
click at [681, 560] on button "Iniciar Conversación" at bounding box center [699, 551] width 328 height 36
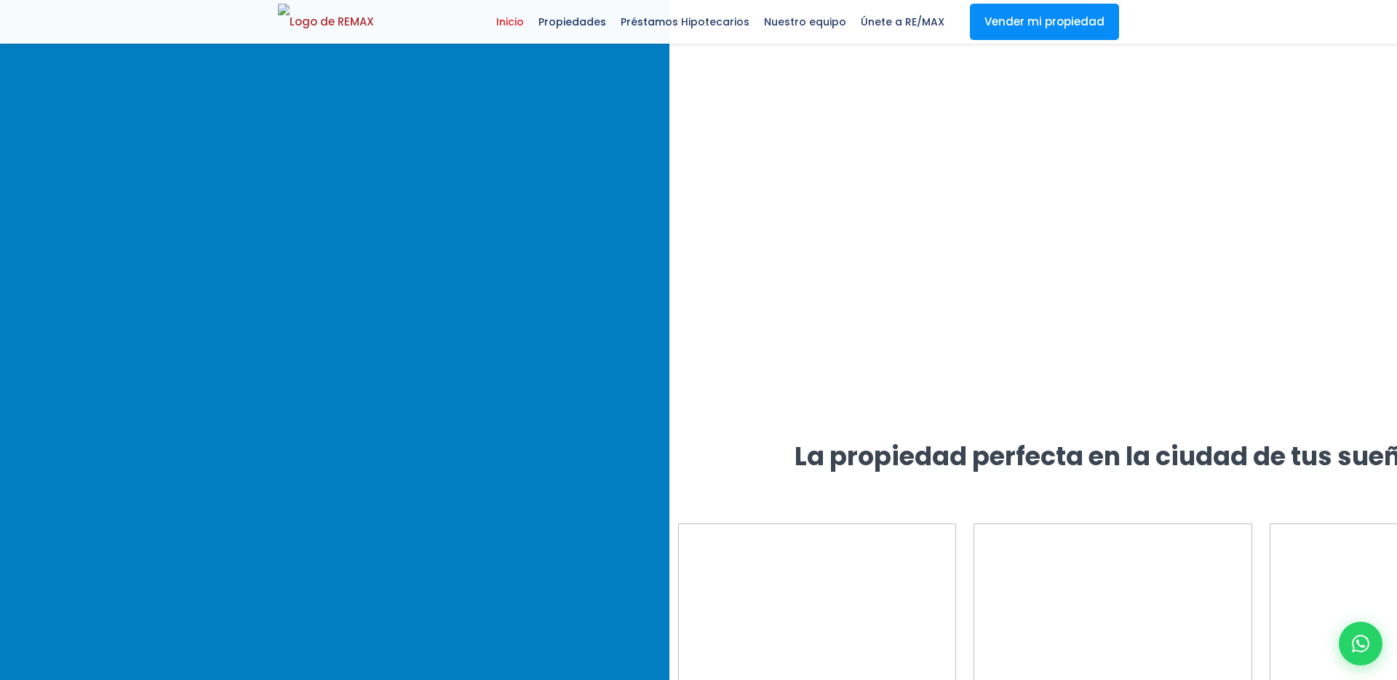
scroll to position [2736, 0]
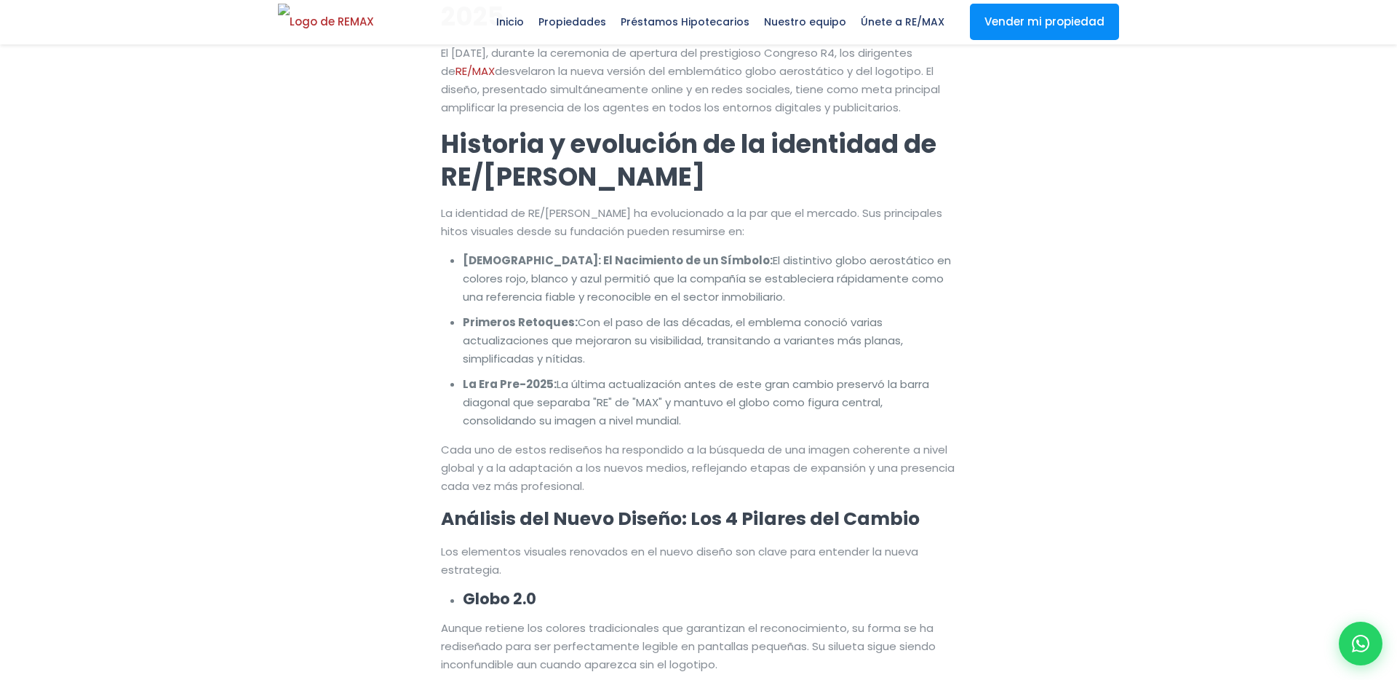
scroll to position [3424, 0]
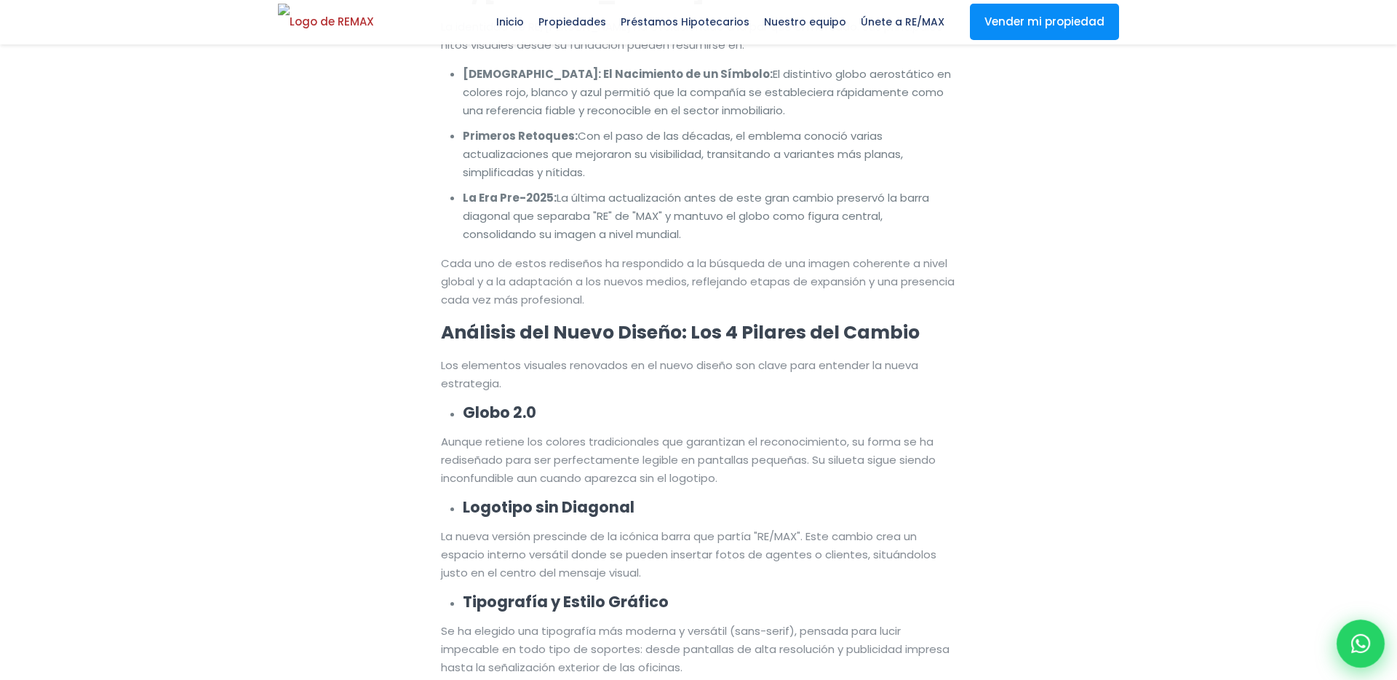
click at [1373, 638] on div at bounding box center [1361, 643] width 48 height 48
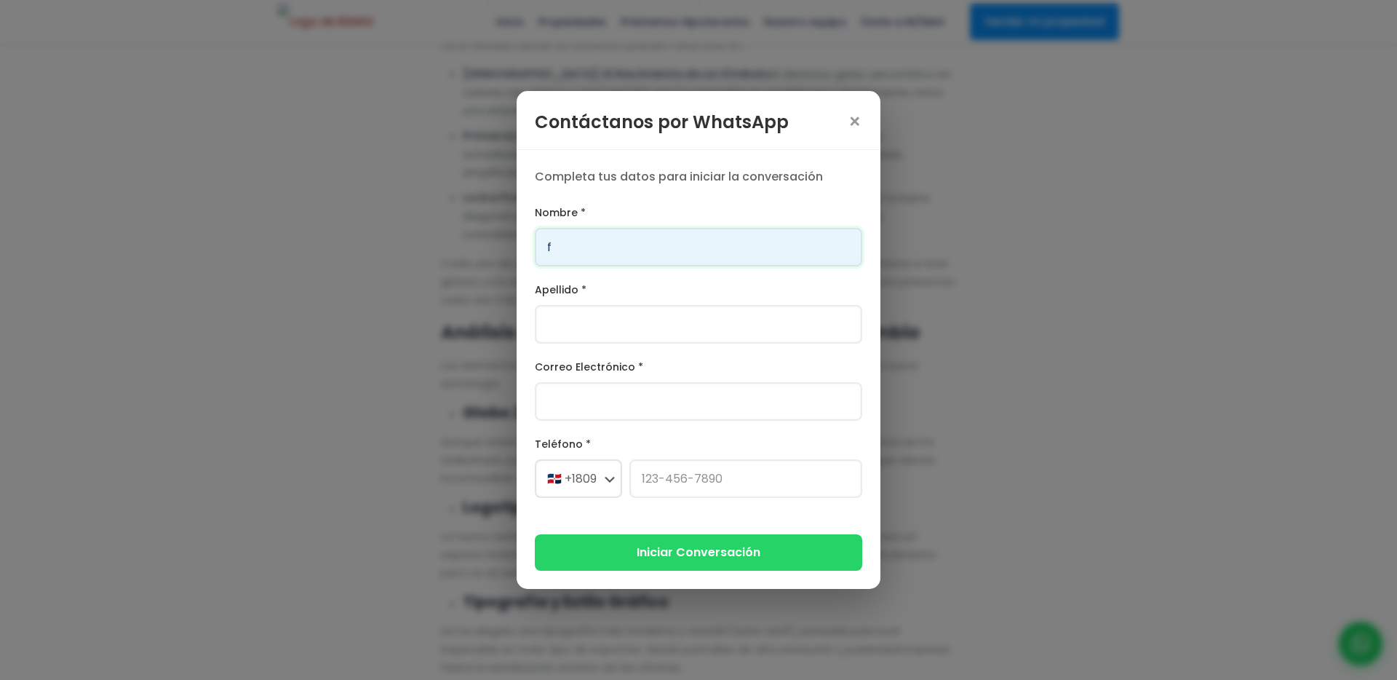
type input "Franklin"
type input "[PERSON_NAME]"
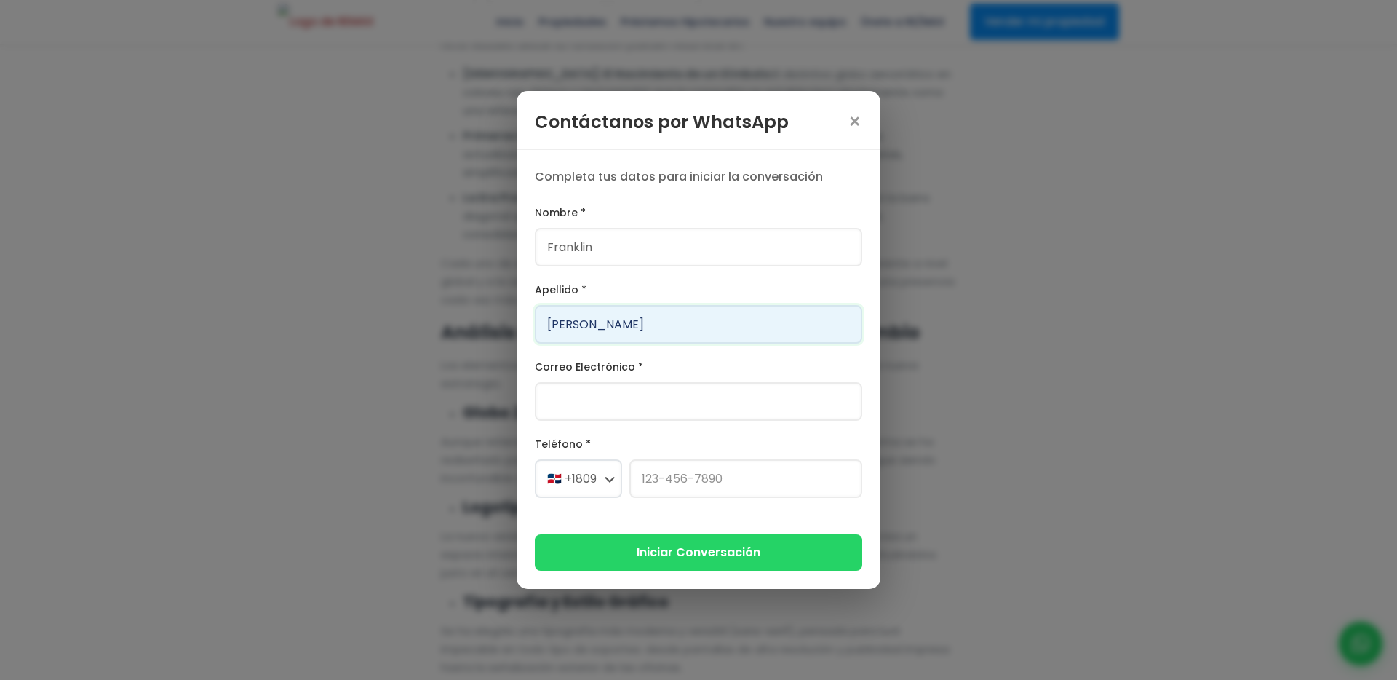
type input "[PERSON_NAME][EMAIL_ADDRESS][PERSON_NAME][DOMAIN_NAME]"
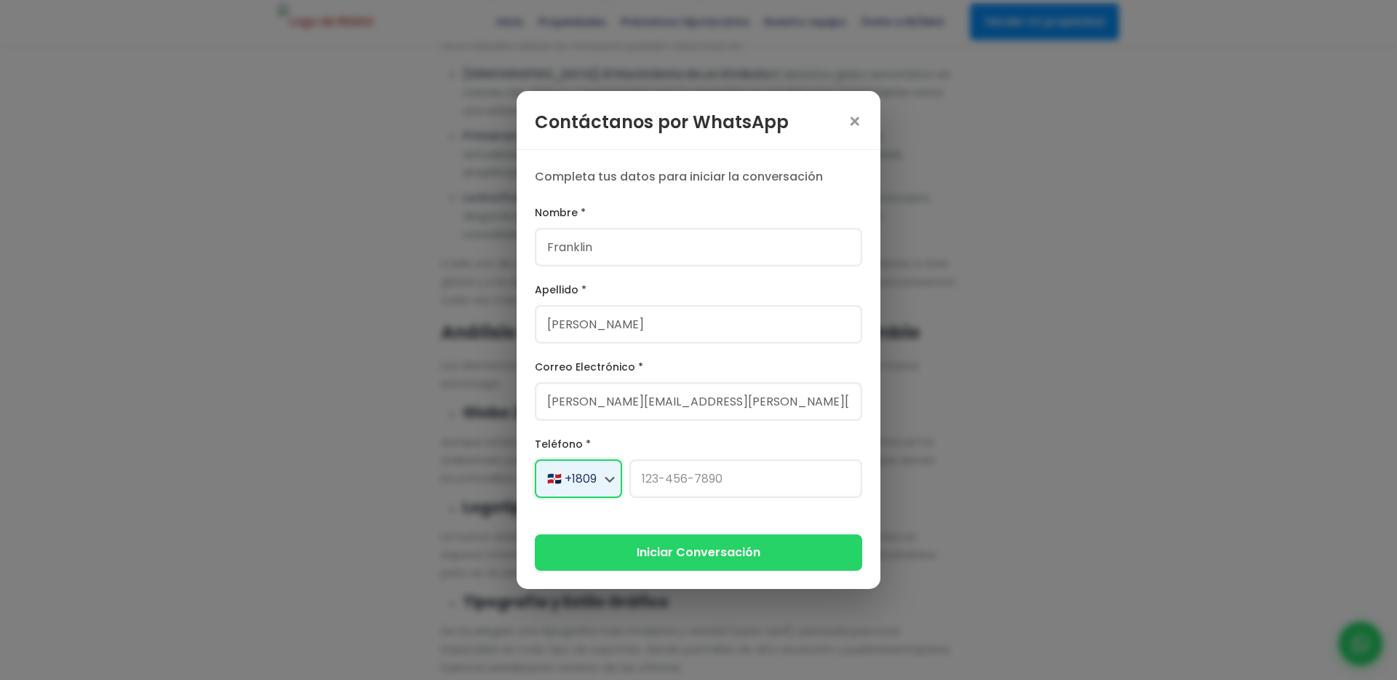
select select "+1"
type input "[PHONE_NUMBER]"
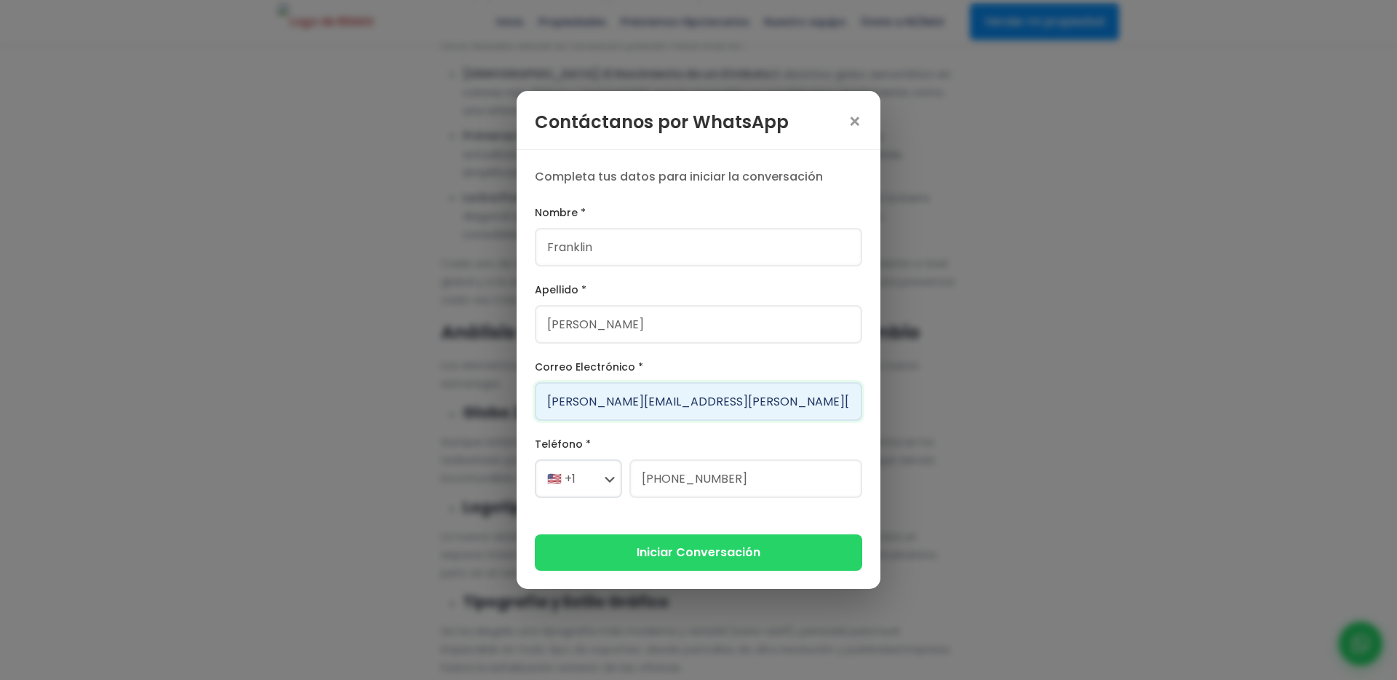
click at [636, 405] on input "[PERSON_NAME][EMAIL_ADDRESS][PERSON_NAME][DOMAIN_NAME]" at bounding box center [699, 401] width 328 height 39
type input "franklin.a.marte2466@gmail.com"
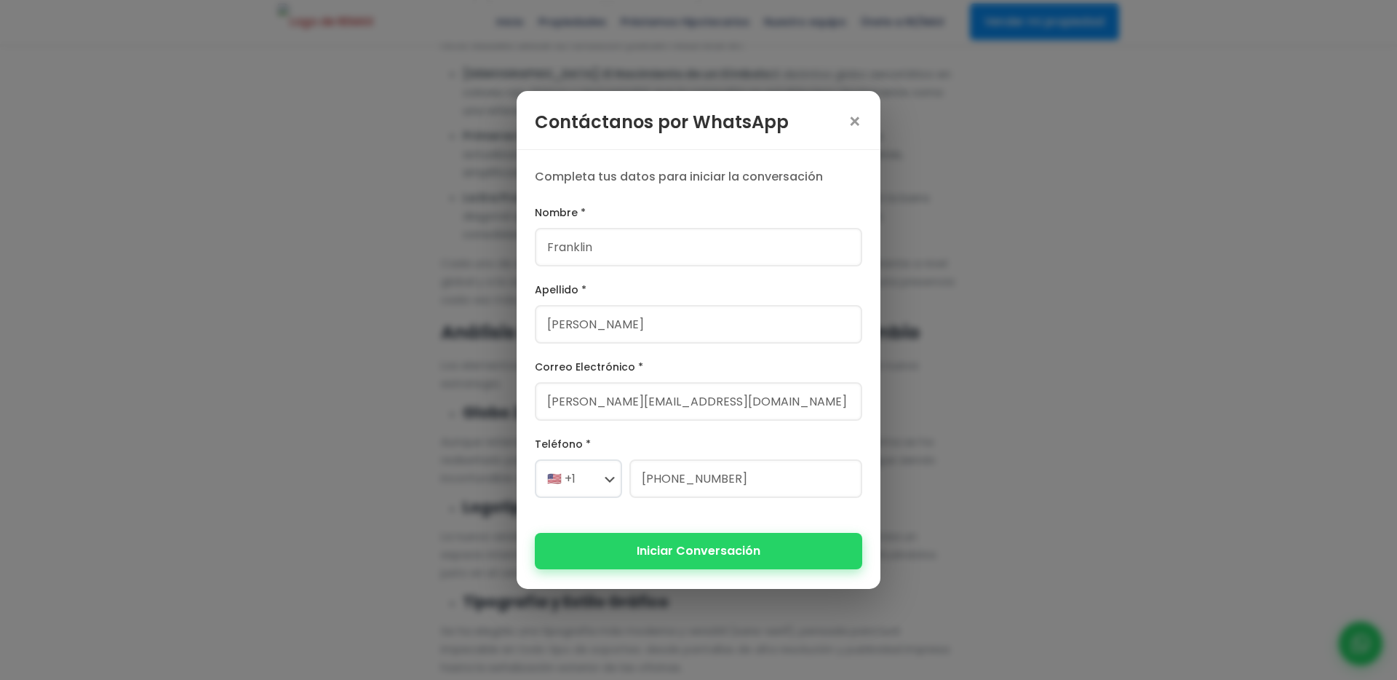
click at [727, 554] on button "Iniciar Conversación" at bounding box center [699, 551] width 328 height 36
